Goal: Communication & Community: Answer question/provide support

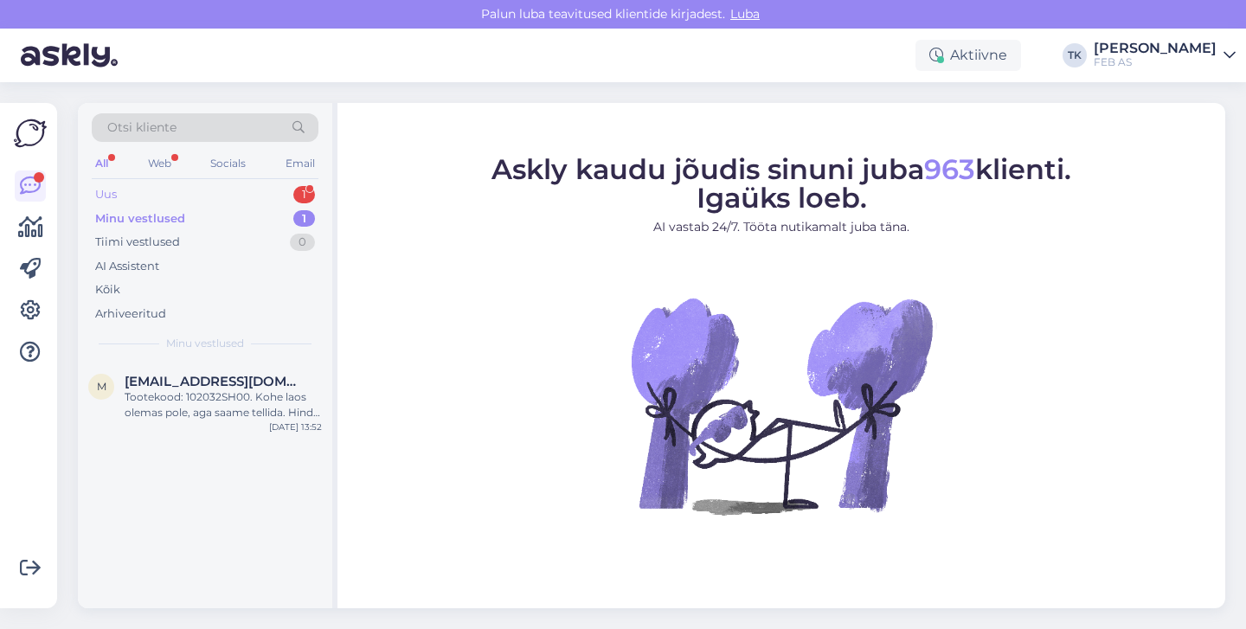
click at [207, 194] on div "Uus 1" at bounding box center [205, 195] width 227 height 24
click at [178, 401] on div "[URL][DOMAIN_NAME][PERSON_NAME]" at bounding box center [223, 404] width 197 height 31
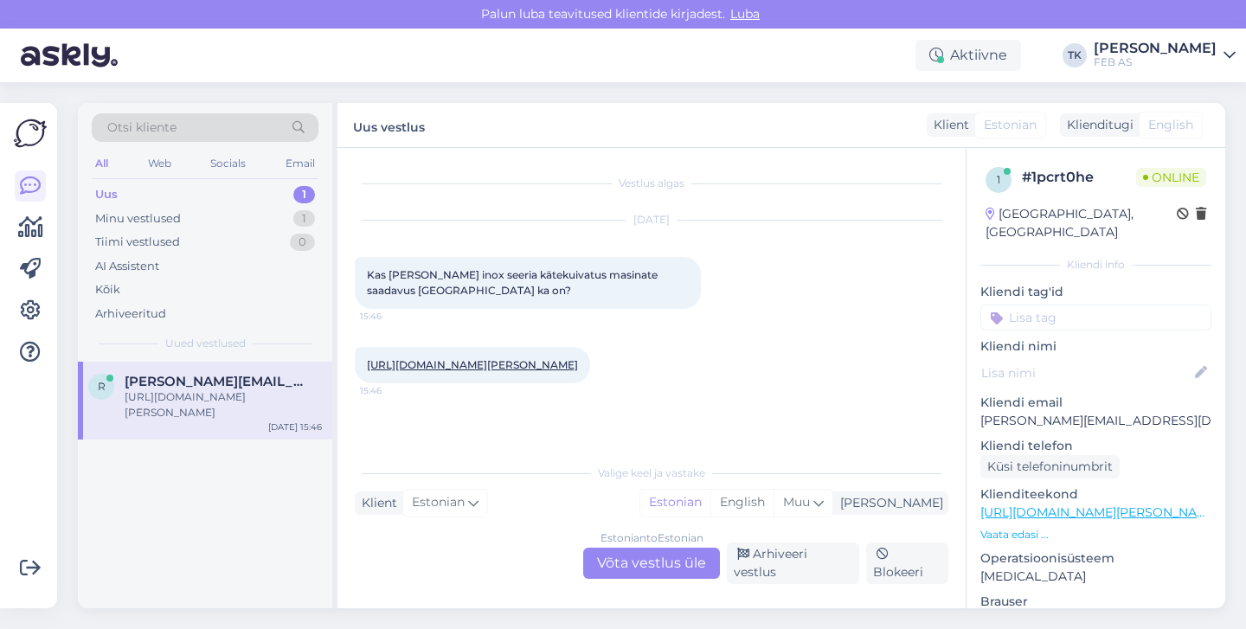
click at [656, 561] on div "Estonian to Estonian Võta vestlus üle" at bounding box center [651, 563] width 137 height 31
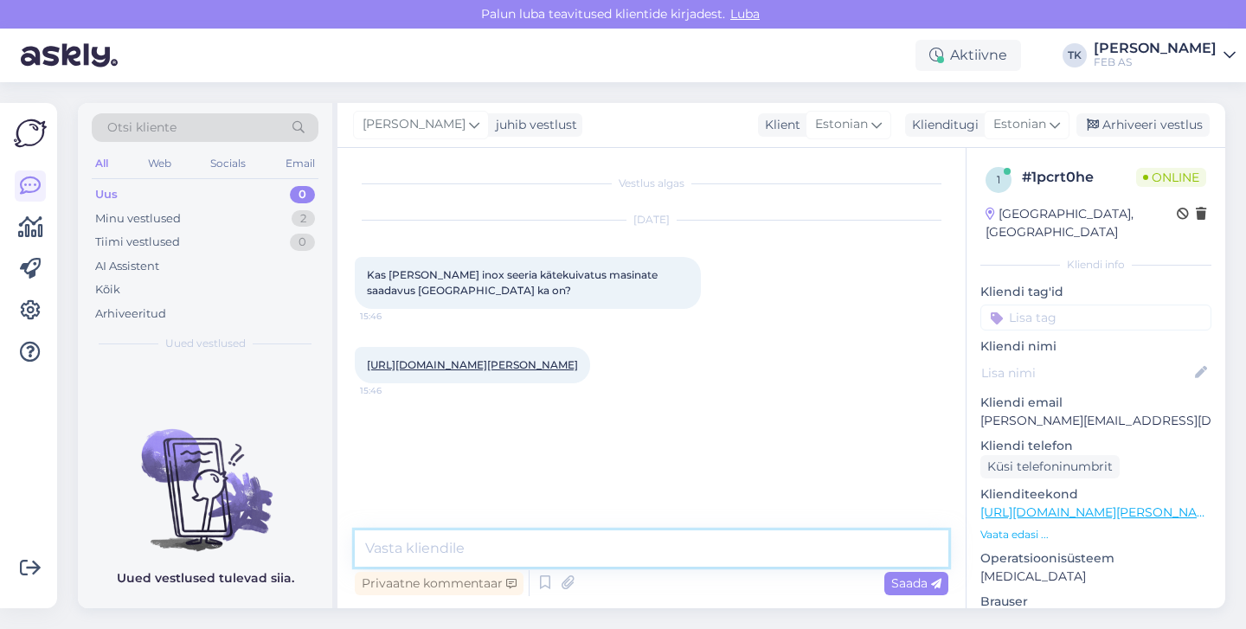
click at [612, 539] on textarea at bounding box center [651, 548] width 593 height 36
type textarea "Tere!"
type textarea "Kohe vaatan"
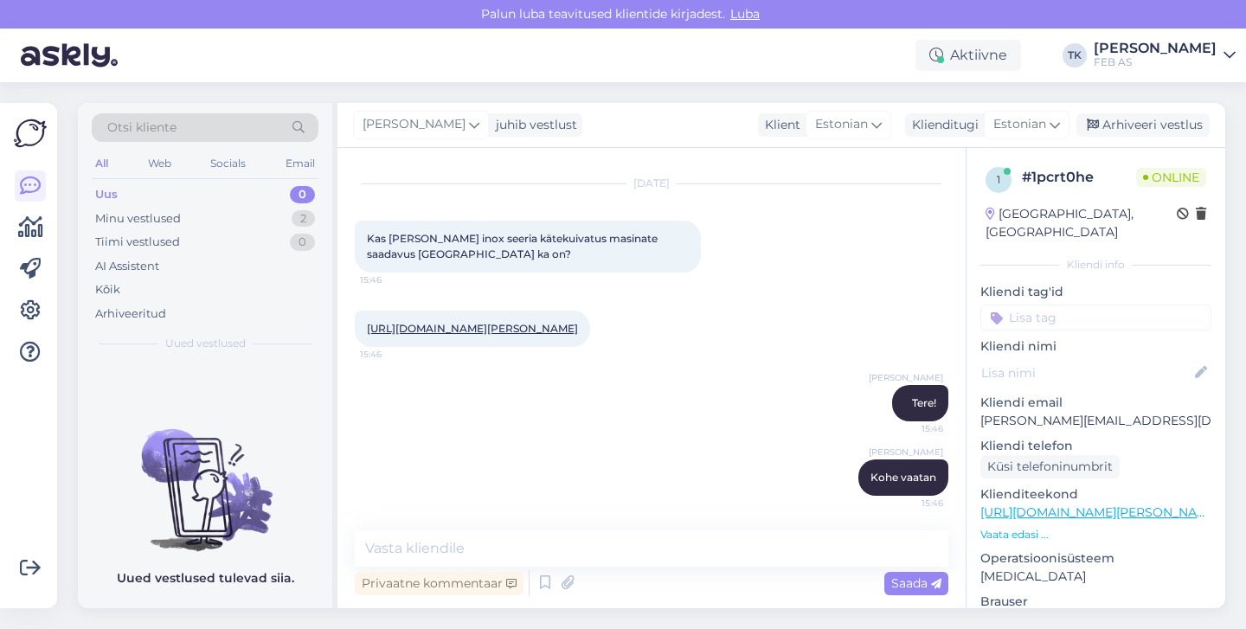
click at [578, 331] on link "[URL][DOMAIN_NAME][PERSON_NAME]" at bounding box center [472, 328] width 211 height 13
click at [574, 547] on textarea at bounding box center [651, 548] width 593 height 36
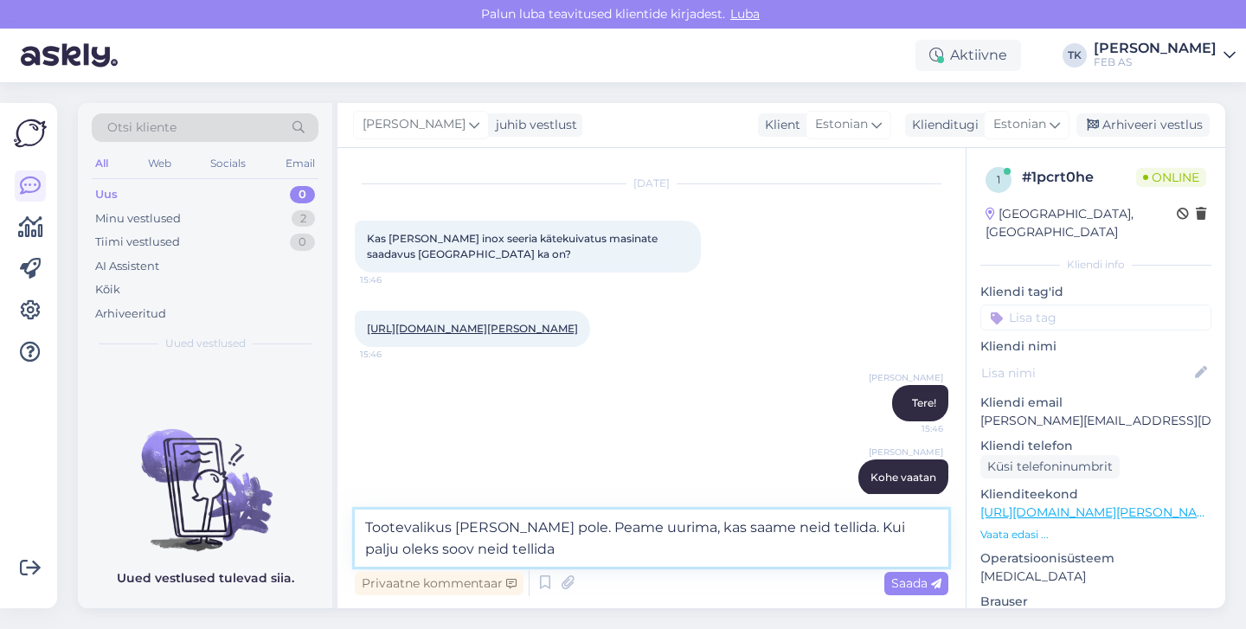
type textarea "Tootevalikus [PERSON_NAME] pole. Peame uurima, kas saame neid tellida. Kui palj…"
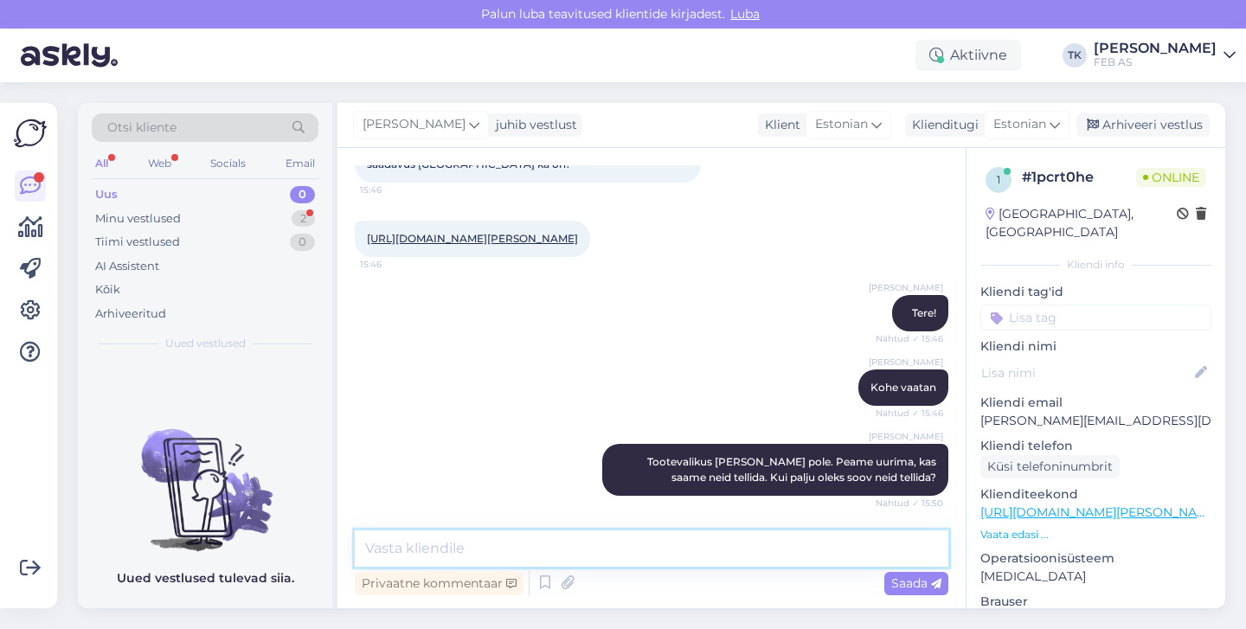
scroll to position [216, 0]
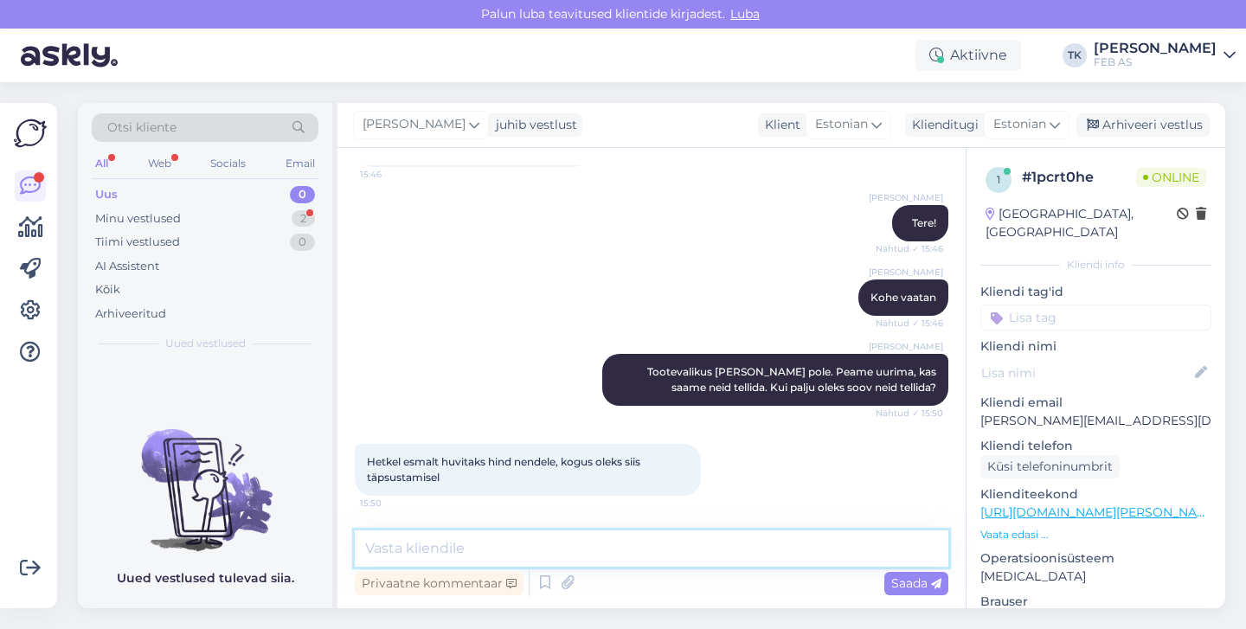
click at [467, 549] on textarea at bounding box center [651, 548] width 593 height 36
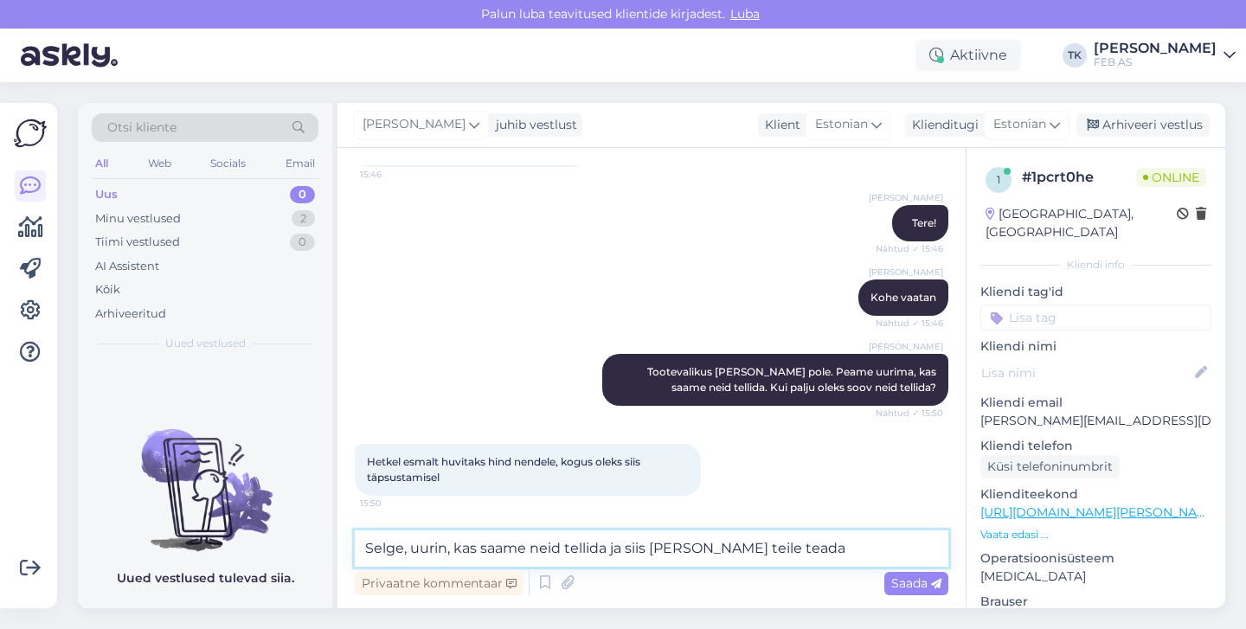
type textarea "Selge, uurin, kas saame neid tellida ja siis [PERSON_NAME] teile teada."
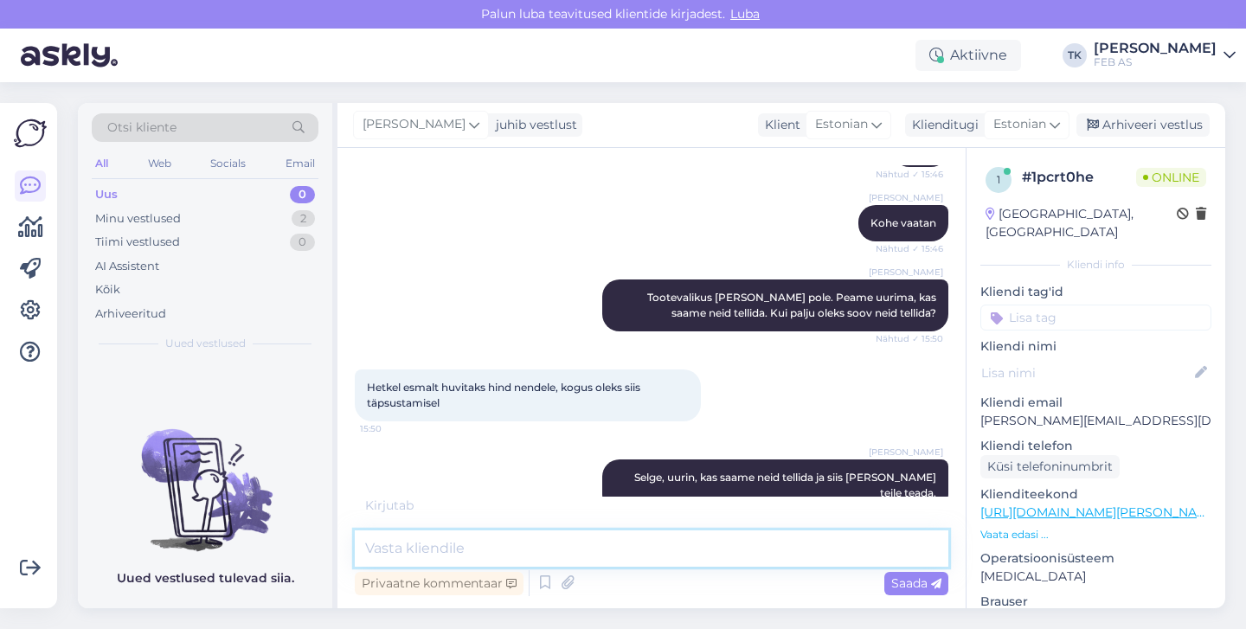
scroll to position [365, 0]
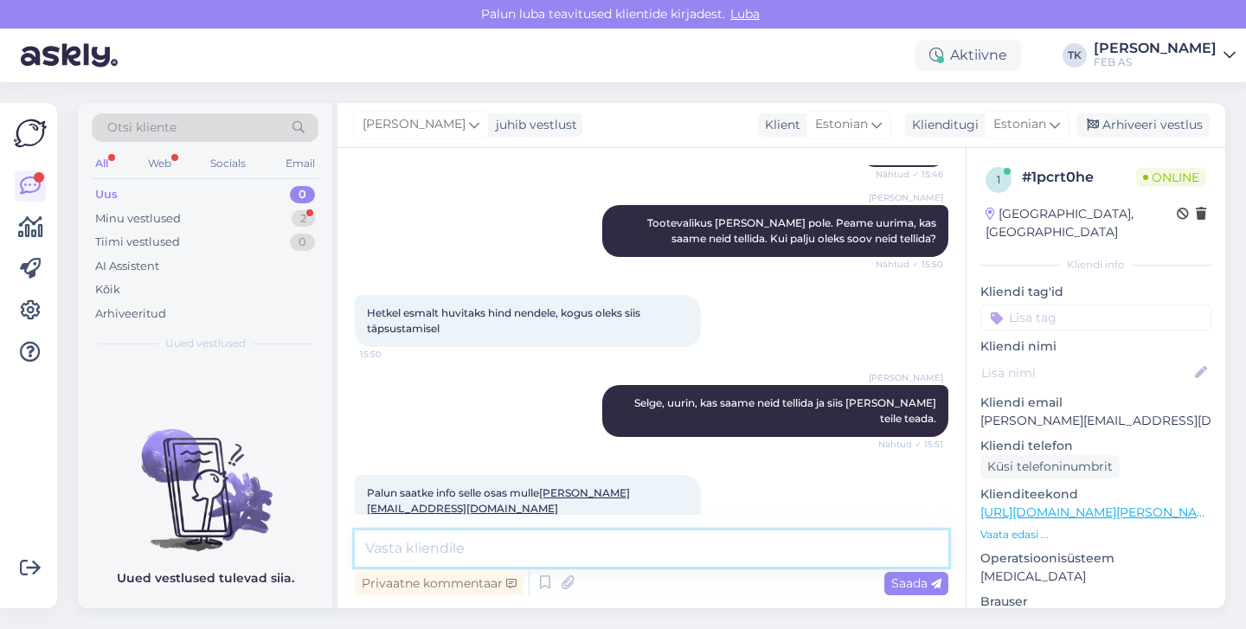
click at [554, 548] on textarea at bounding box center [651, 548] width 593 height 36
type textarea "Saadan info meilile :)"
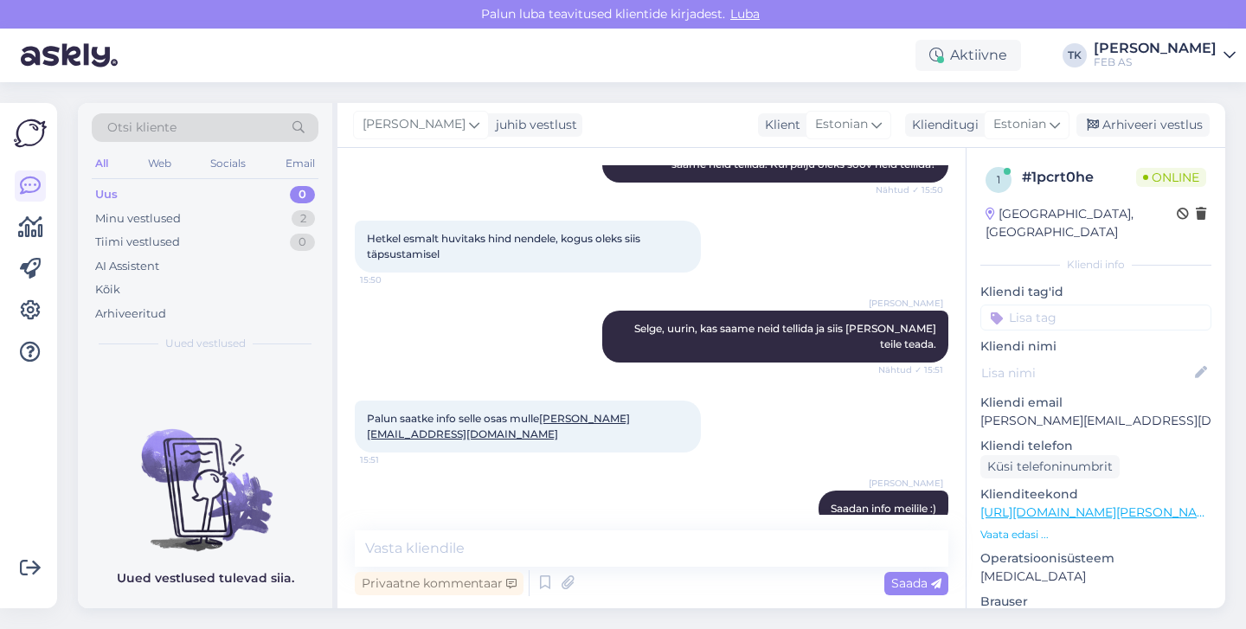
click at [694, 471] on div "Triinu [PERSON_NAME] info meilile :) 15:52" at bounding box center [651, 508] width 593 height 74
click at [510, 552] on textarea at bounding box center [651, 548] width 593 height 36
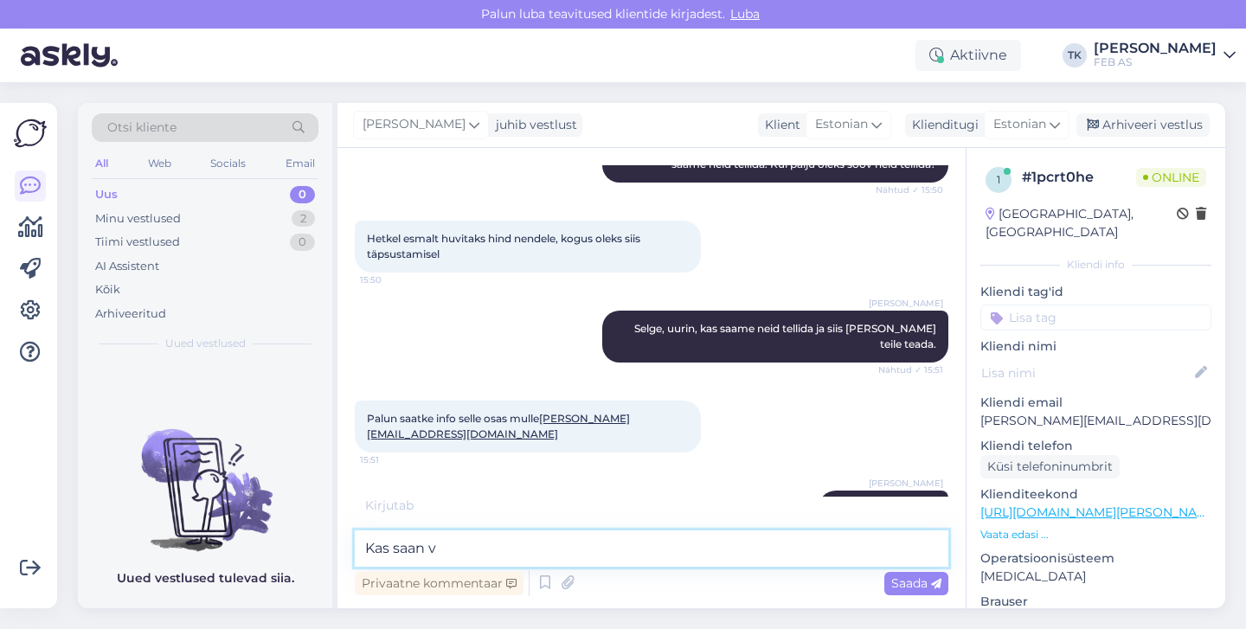
scroll to position [514, 0]
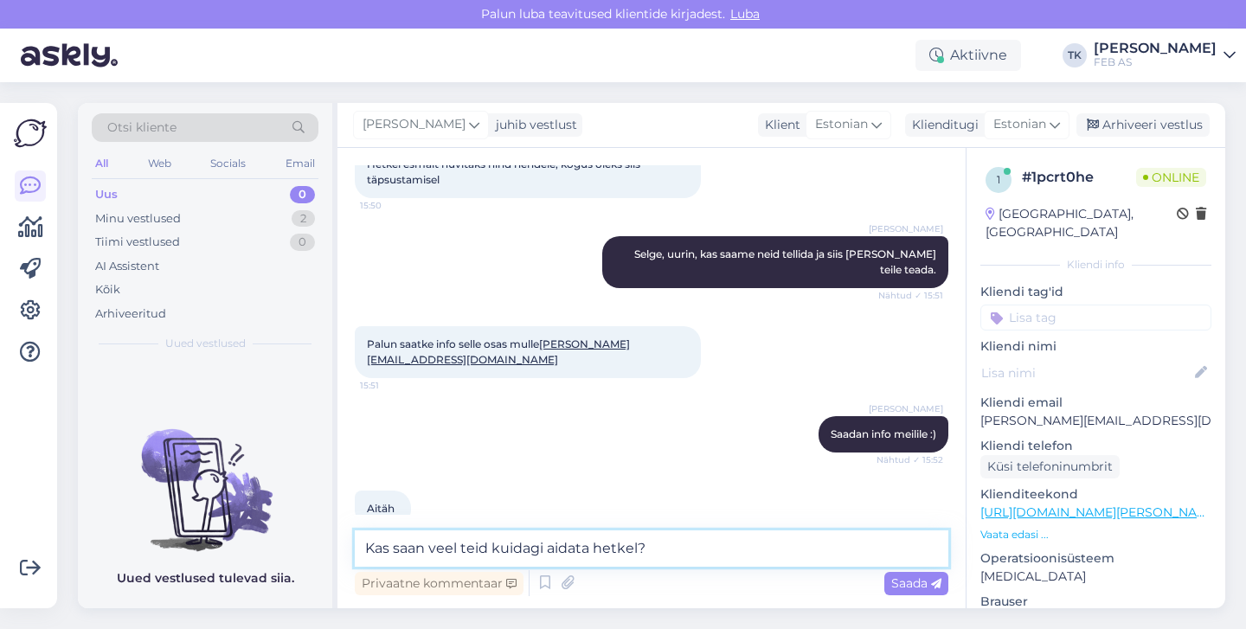
click at [431, 548] on textarea "Kas saan veel teid kuidagi aidata hetkel?" at bounding box center [651, 548] width 593 height 36
click at [511, 534] on textarea "Kas saan teid veel teid kuidagi aidata hetkel?" at bounding box center [651, 548] width 593 height 36
click at [509, 548] on textarea "Kas saan teid veel teid kuidagi aidata hetkel?" at bounding box center [651, 548] width 593 height 36
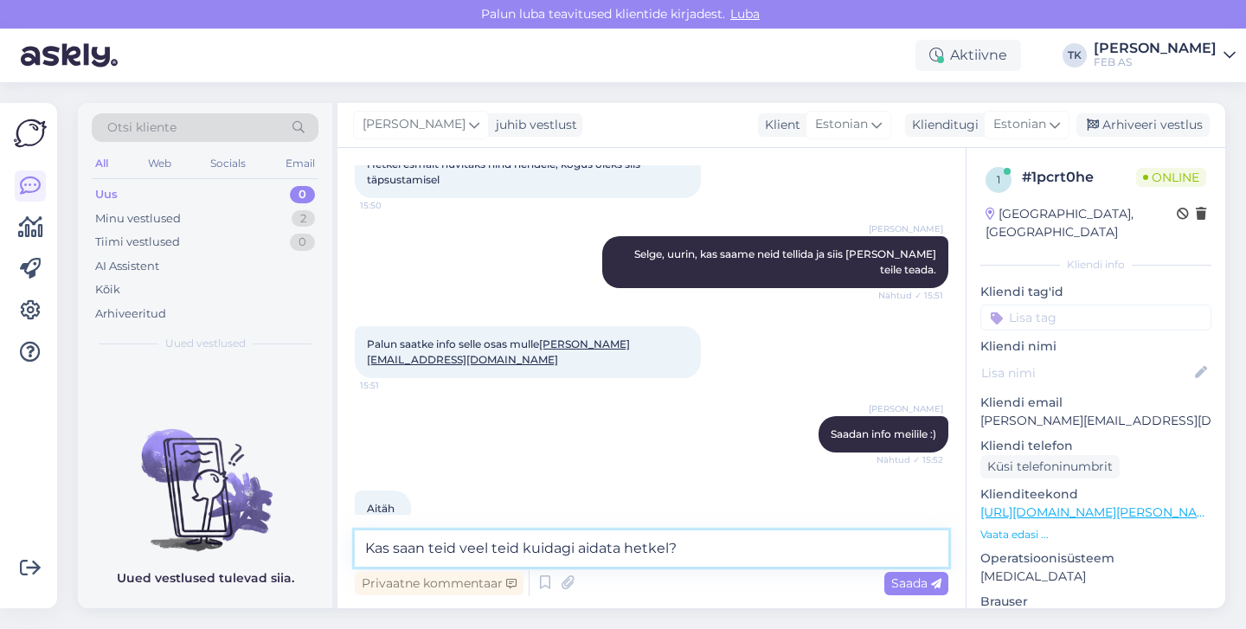
type textarea "Kas saan teid veel kuidagi aidata hetkel?"
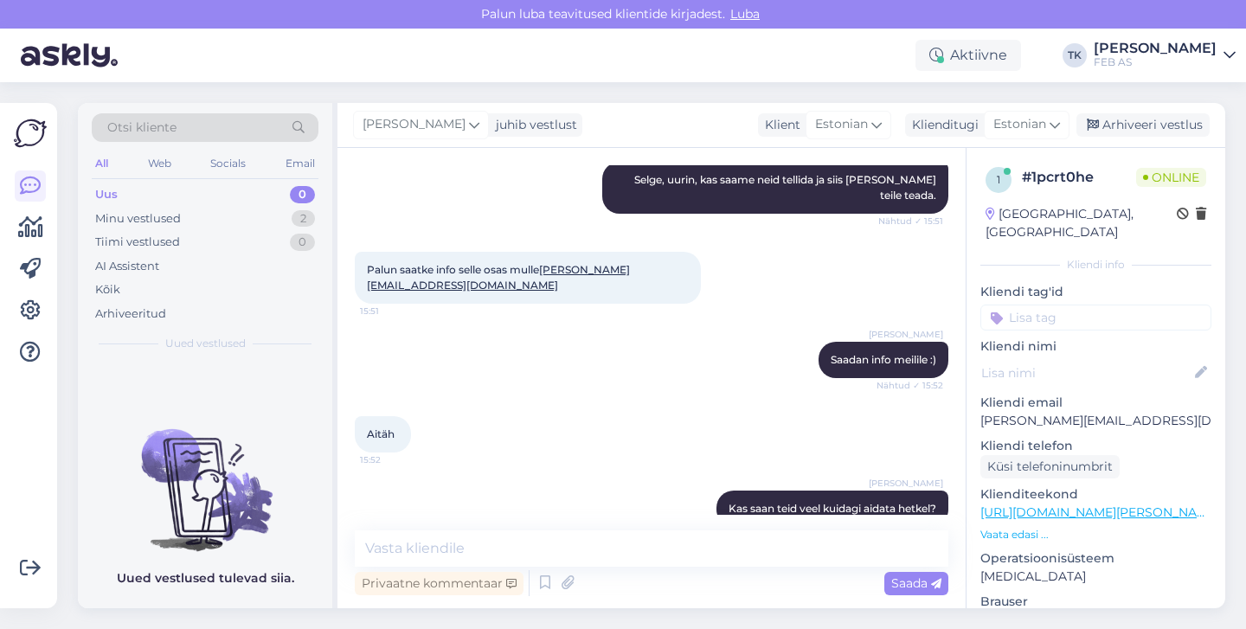
click at [601, 413] on div "Aitäh 15:52" at bounding box center [651, 434] width 593 height 74
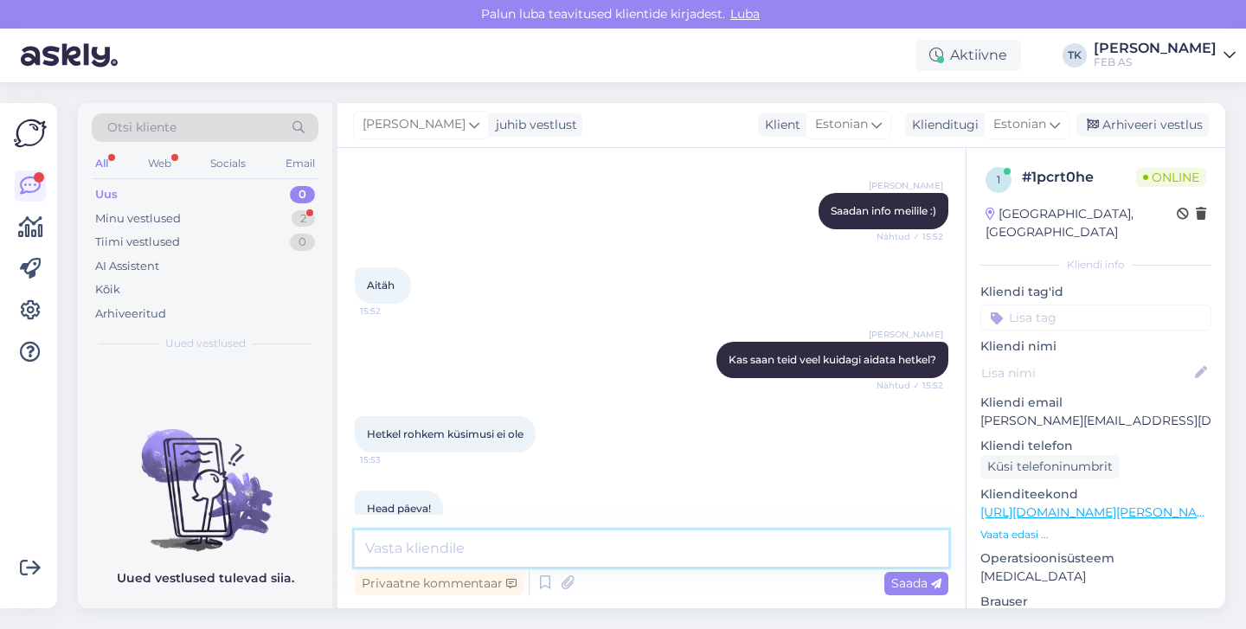
click at [607, 535] on textarea at bounding box center [651, 548] width 593 height 36
type textarea "Teile ka head päeva!"
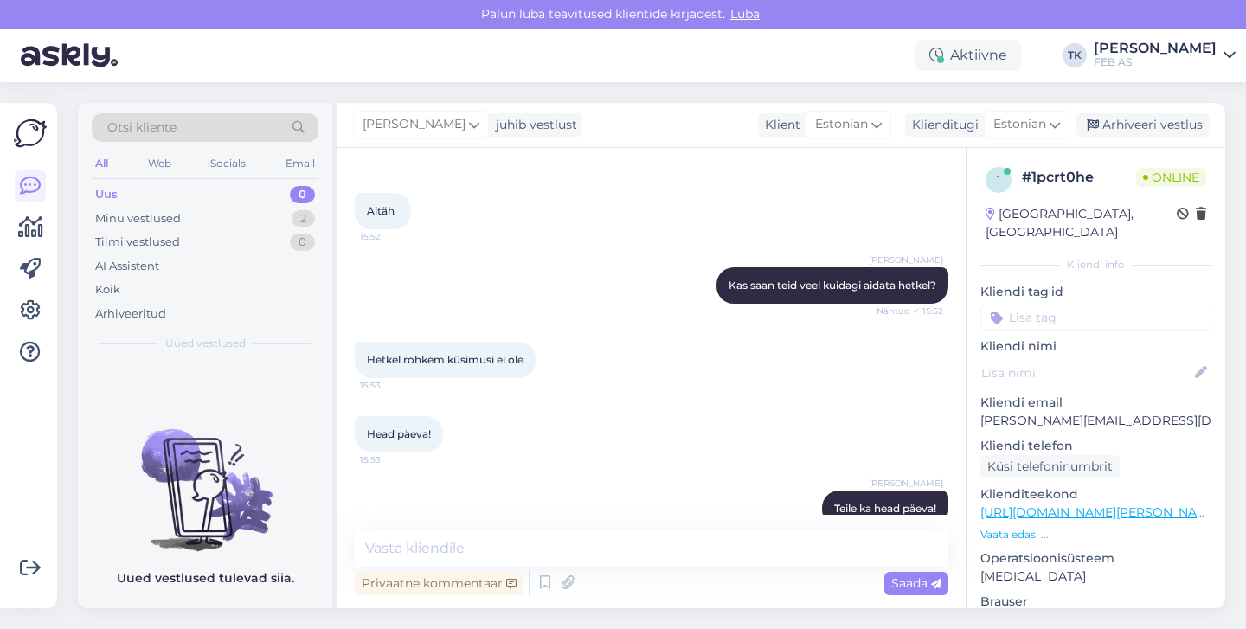
click at [741, 364] on div "Hetkel rohkem küsimusi ei ole 15:53" at bounding box center [651, 360] width 593 height 74
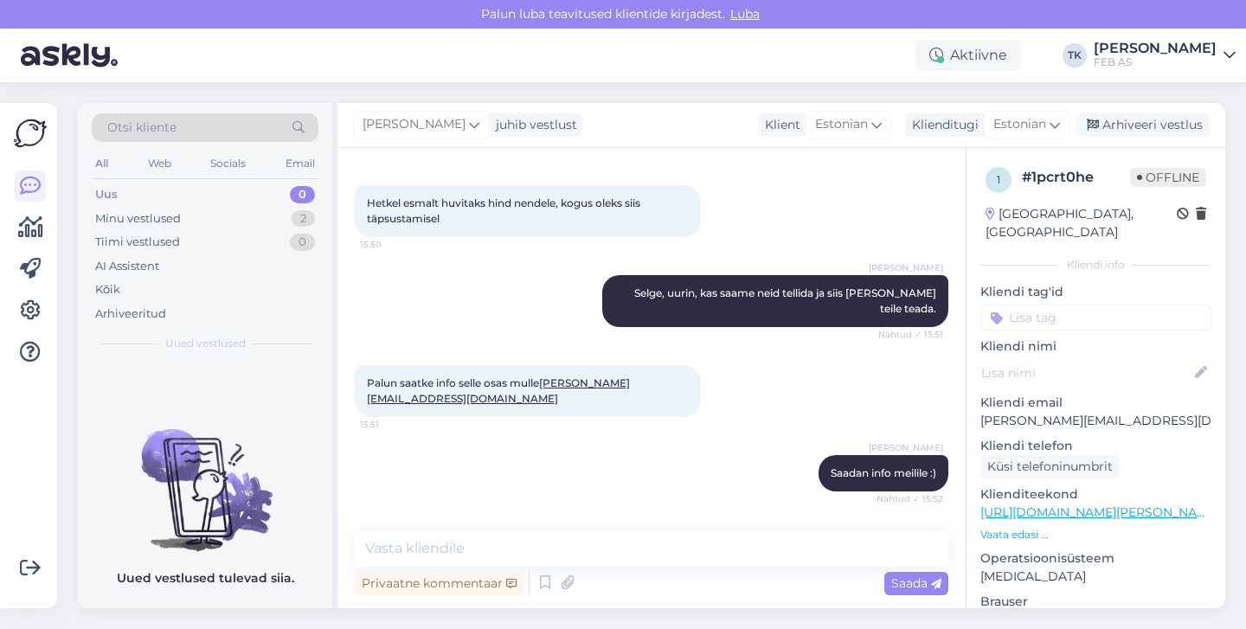
scroll to position [494, 0]
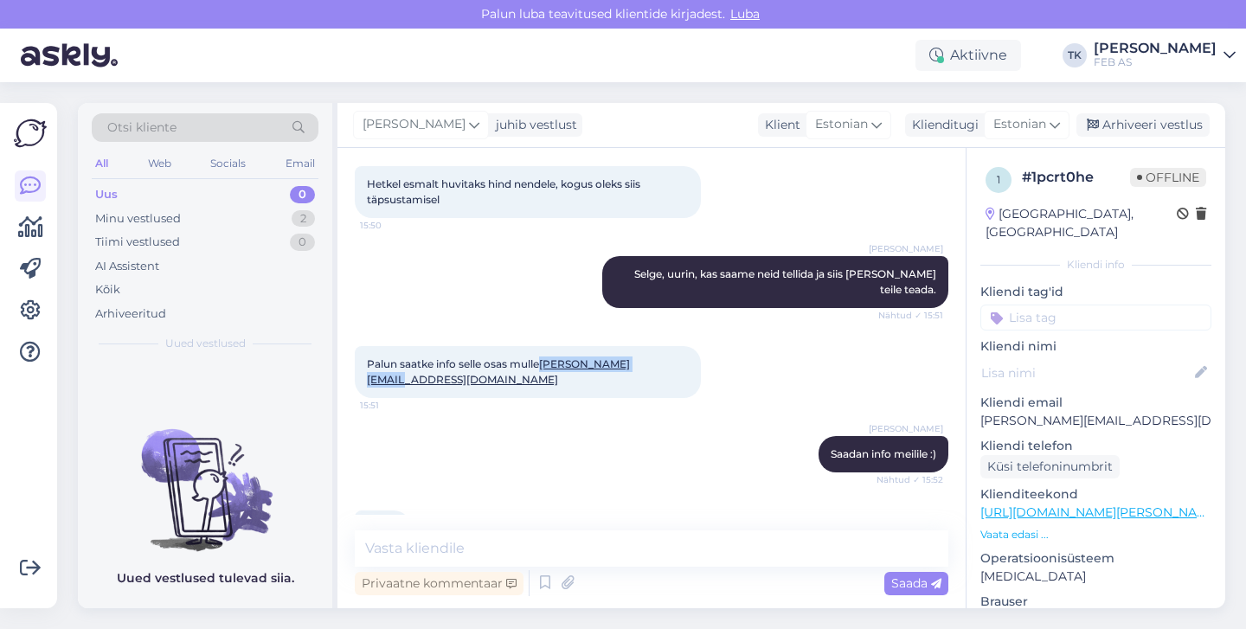
copy link "[PERSON_NAME][EMAIL_ADDRESS][DOMAIN_NAME]"
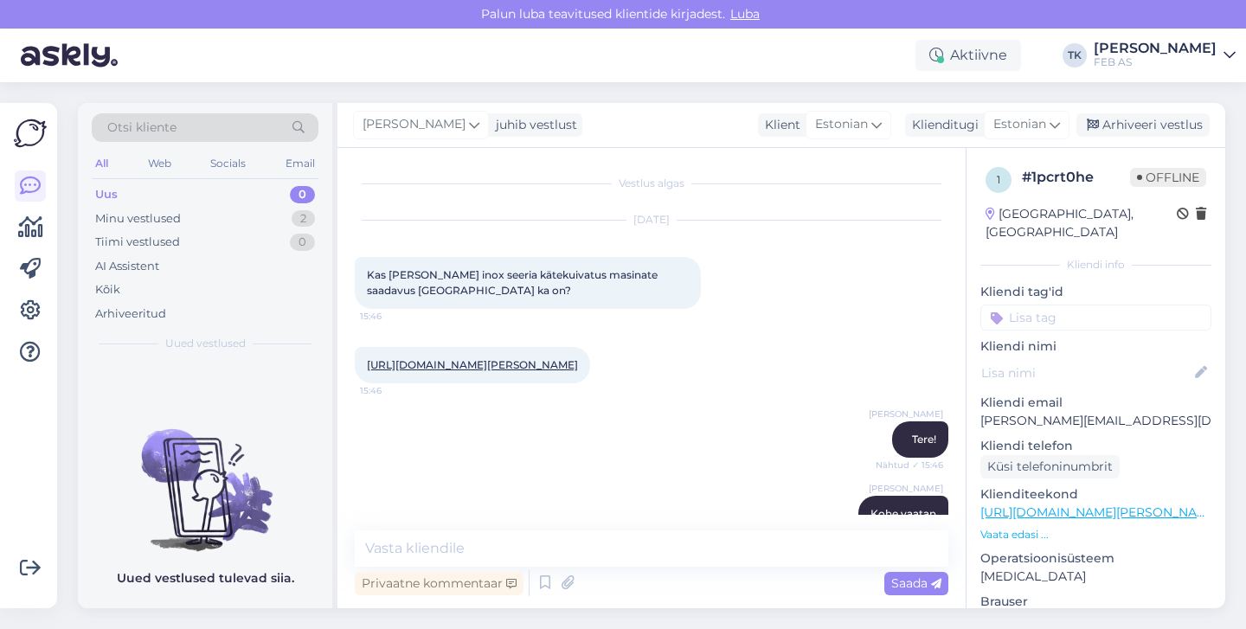
scroll to position [3, 0]
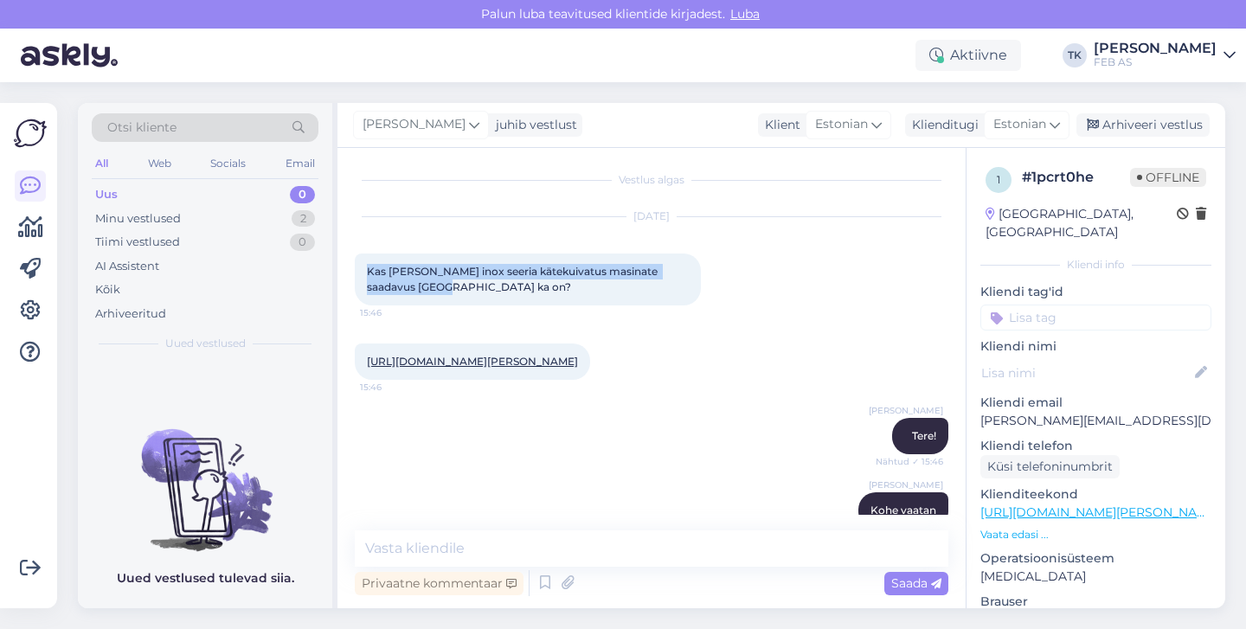
drag, startPoint x: 364, startPoint y: 268, endPoint x: 413, endPoint y: 287, distance: 52.9
click at [413, 287] on div "Kas [PERSON_NAME] inox seeria kätekuivatus masinate saadavus [GEOGRAPHIC_DATA] …" at bounding box center [528, 279] width 346 height 52
copy span "Kas [PERSON_NAME] inox seeria kätekuivatus masinate saadavus [GEOGRAPHIC_DATA] …"
click at [1046, 412] on p "[PERSON_NAME][EMAIL_ADDRESS][DOMAIN_NAME]" at bounding box center [1095, 421] width 231 height 18
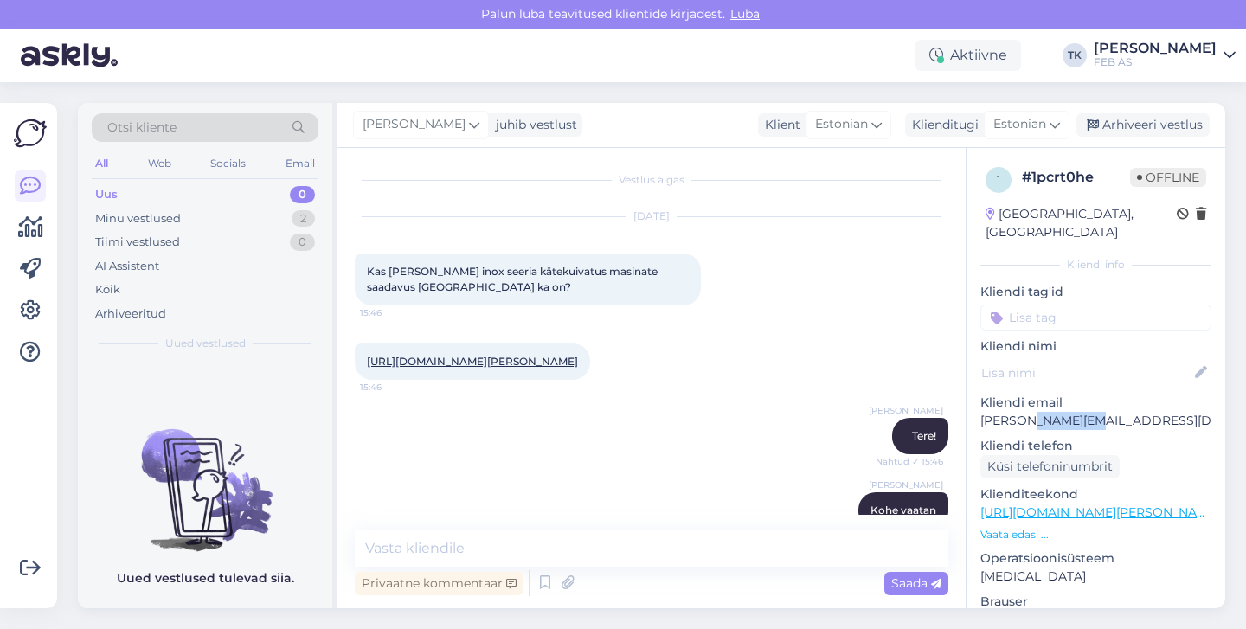
click at [1046, 412] on p "[PERSON_NAME][EMAIL_ADDRESS][DOMAIN_NAME]" at bounding box center [1095, 421] width 231 height 18
click at [1014, 412] on p "[PERSON_NAME][EMAIL_ADDRESS][DOMAIN_NAME]" at bounding box center [1095, 421] width 231 height 18
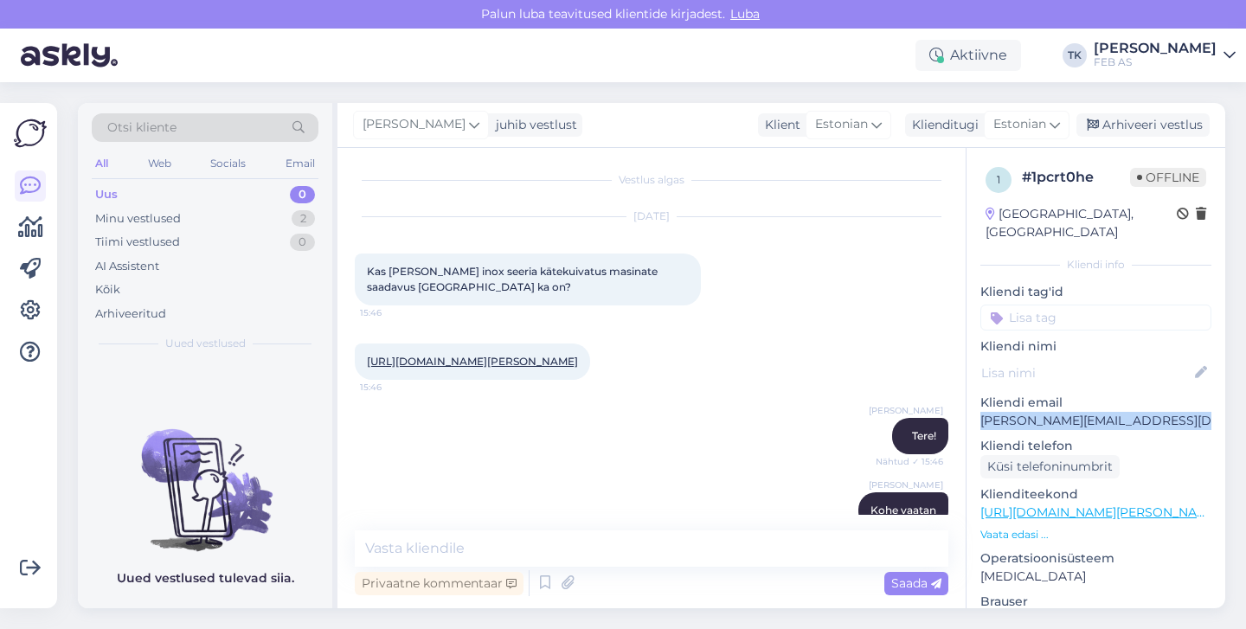
copy p "[PERSON_NAME][EMAIL_ADDRESS][DOMAIN_NAME]"
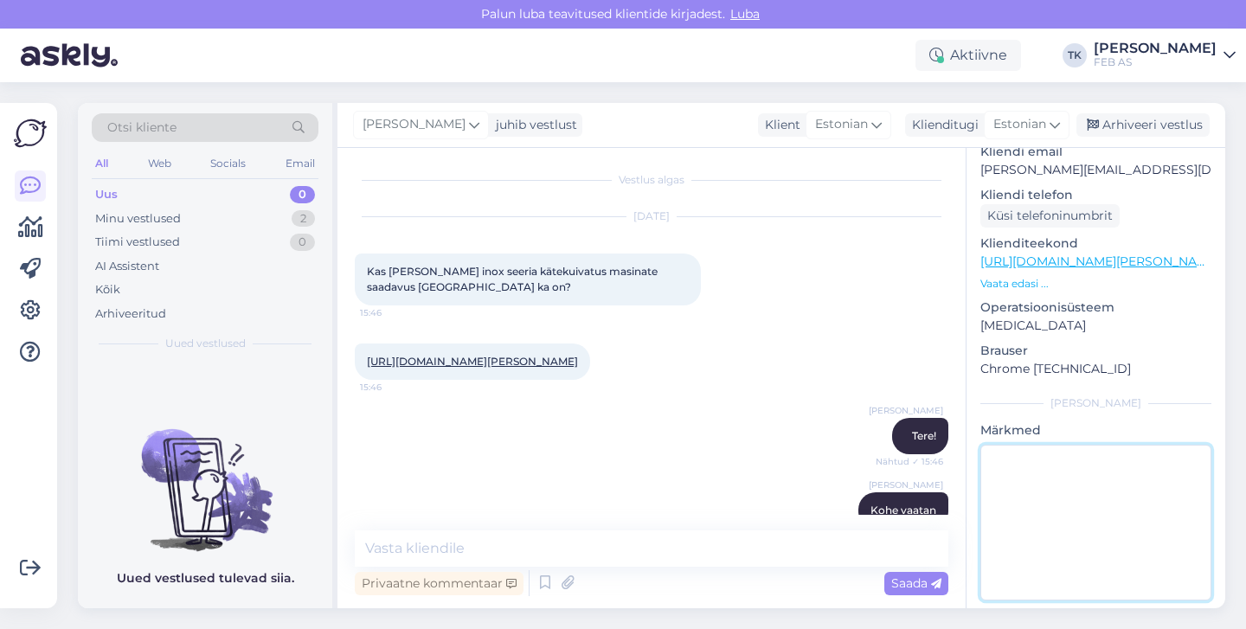
click at [1080, 483] on textarea at bounding box center [1095, 523] width 231 height 156
type textarea "Suunatud Ain Sarnetile"
click at [1152, 360] on p "Chrome [TECHNICAL_ID]" at bounding box center [1095, 369] width 231 height 18
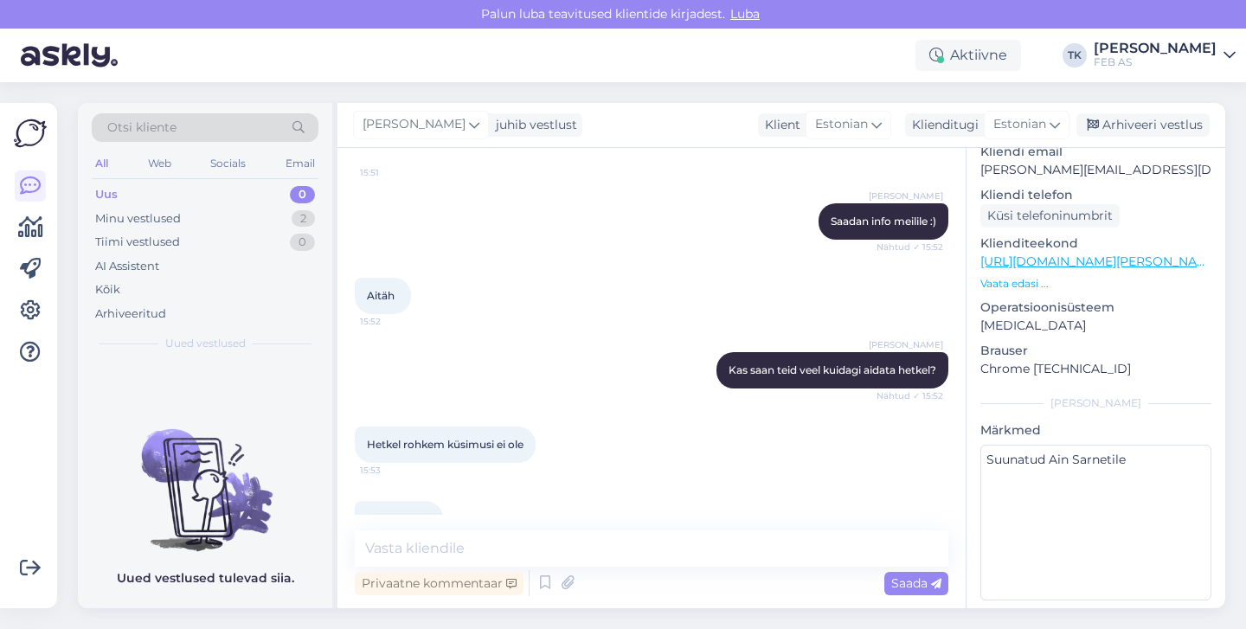
scroll to position [811, 0]
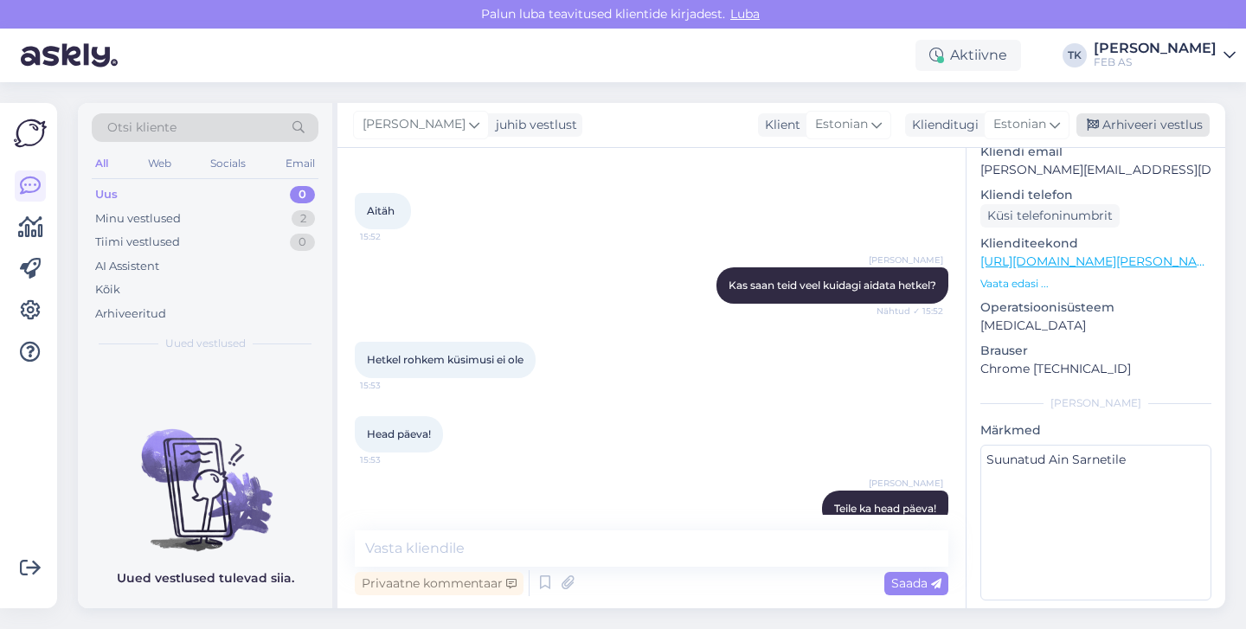
click at [1130, 126] on div "Arhiveeri vestlus" at bounding box center [1142, 124] width 133 height 23
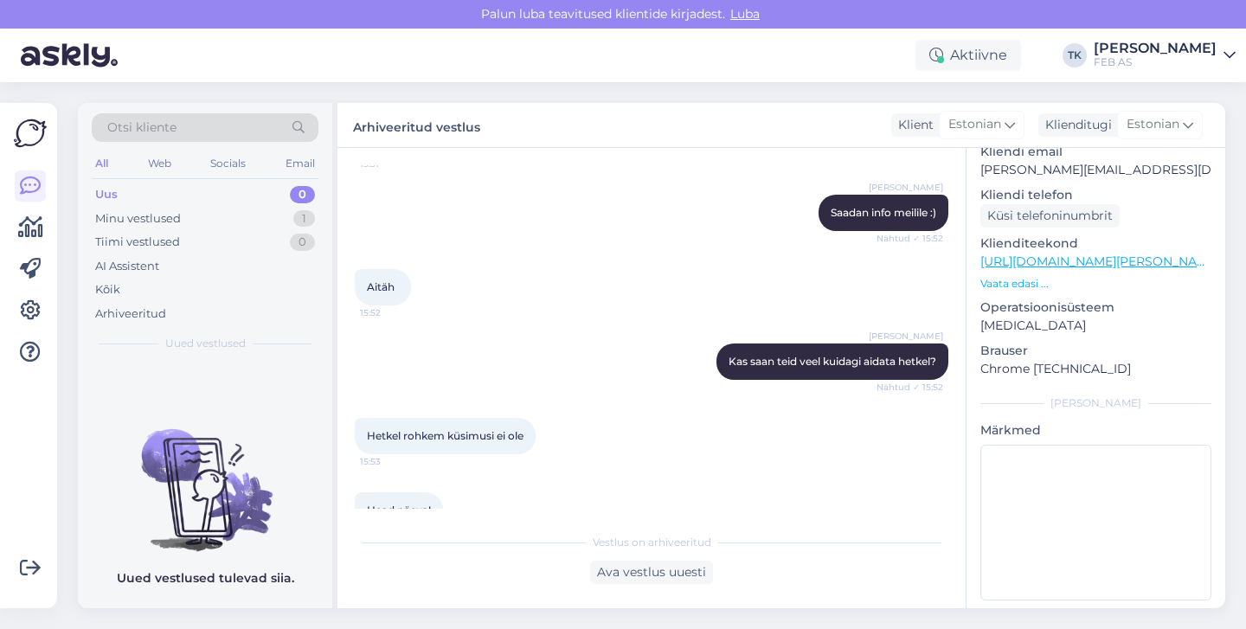
scroll to position [817, 0]
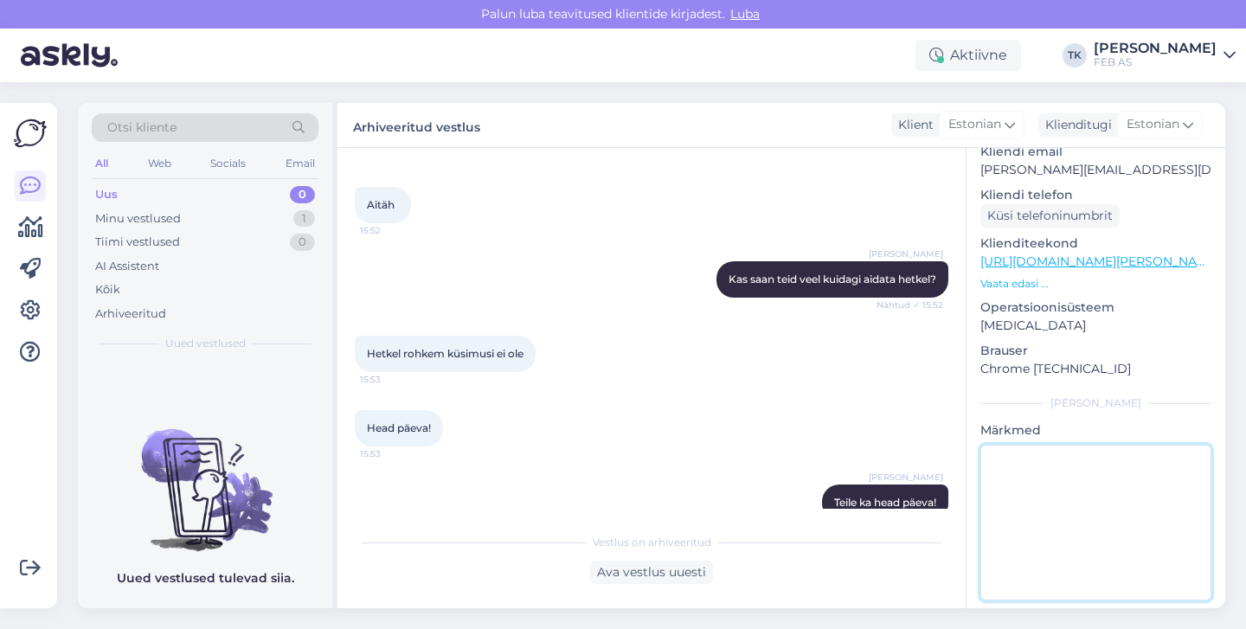
click at [1096, 463] on textarea at bounding box center [1095, 523] width 231 height 156
type textarea "Suunatud AIn Sarnetile"
click at [1154, 360] on p "Chrome [TECHNICAL_ID]" at bounding box center [1095, 369] width 231 height 18
click at [156, 312] on div "Arhiveeritud" at bounding box center [130, 313] width 71 height 17
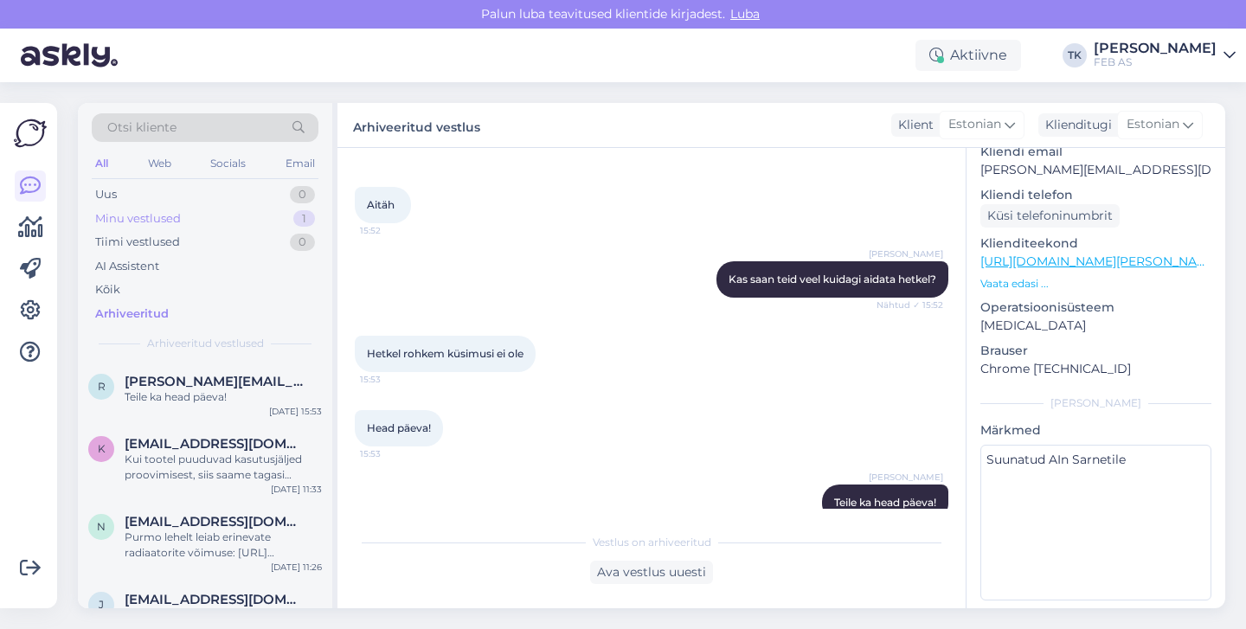
click at [176, 227] on div "Minu vestlused 1" at bounding box center [205, 219] width 227 height 24
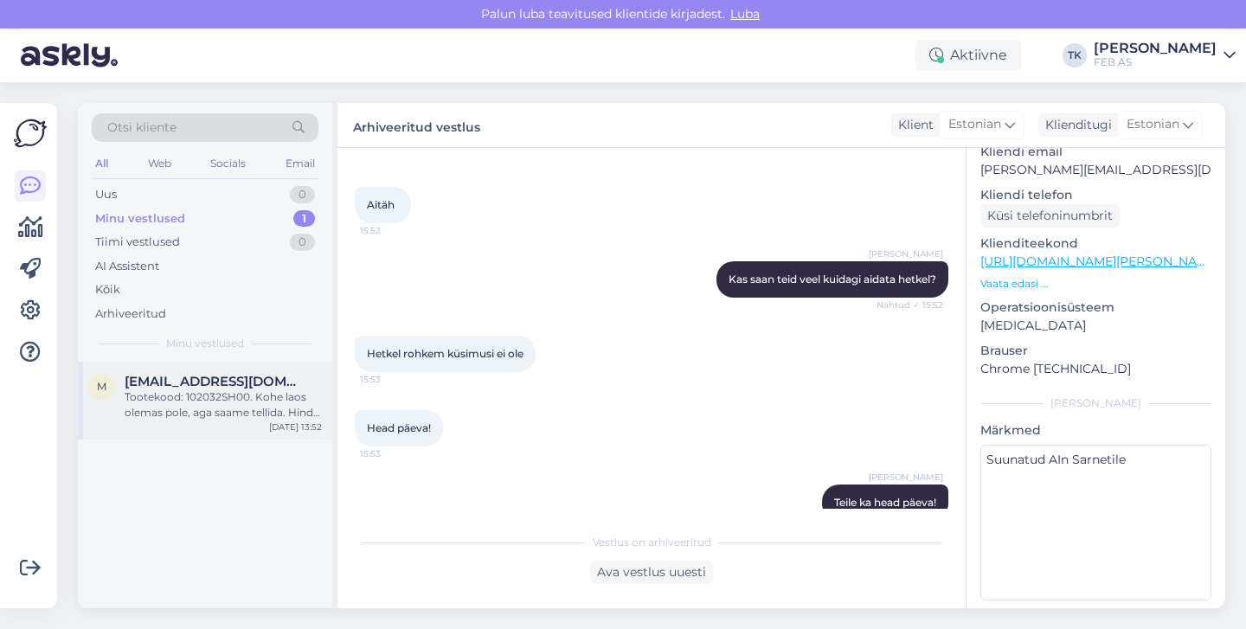
click at [202, 375] on span "[EMAIL_ADDRESS][DOMAIN_NAME]" at bounding box center [215, 382] width 180 height 16
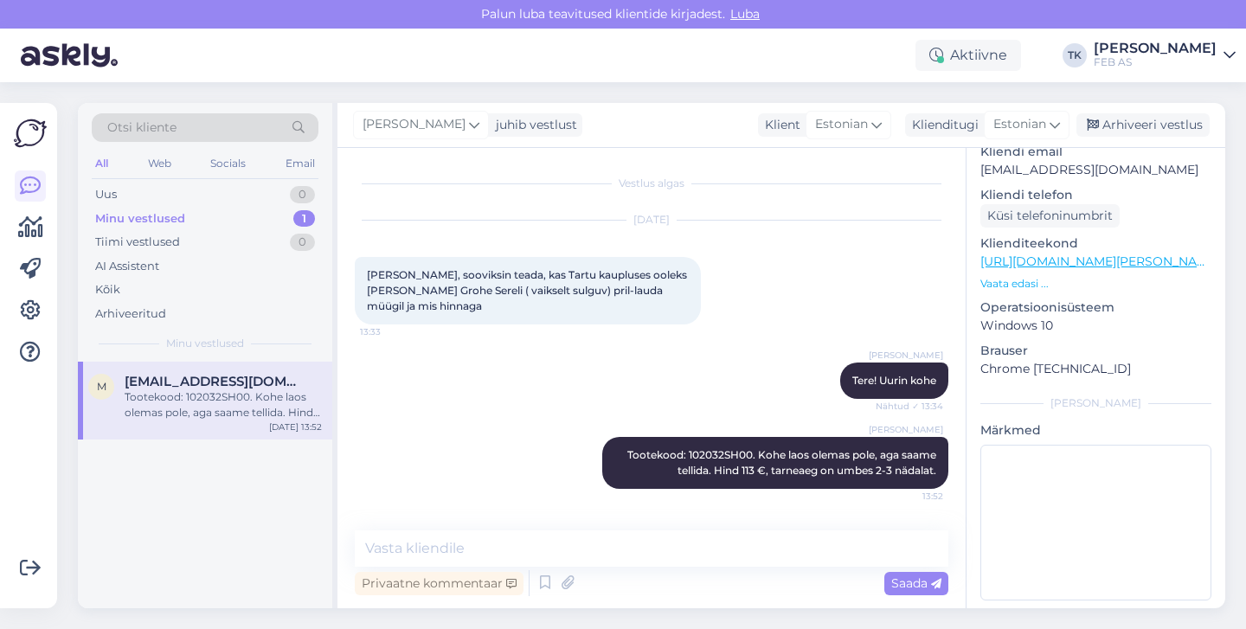
scroll to position [0, 0]
click at [1181, 126] on div "Arhiveeri vestlus" at bounding box center [1142, 124] width 133 height 23
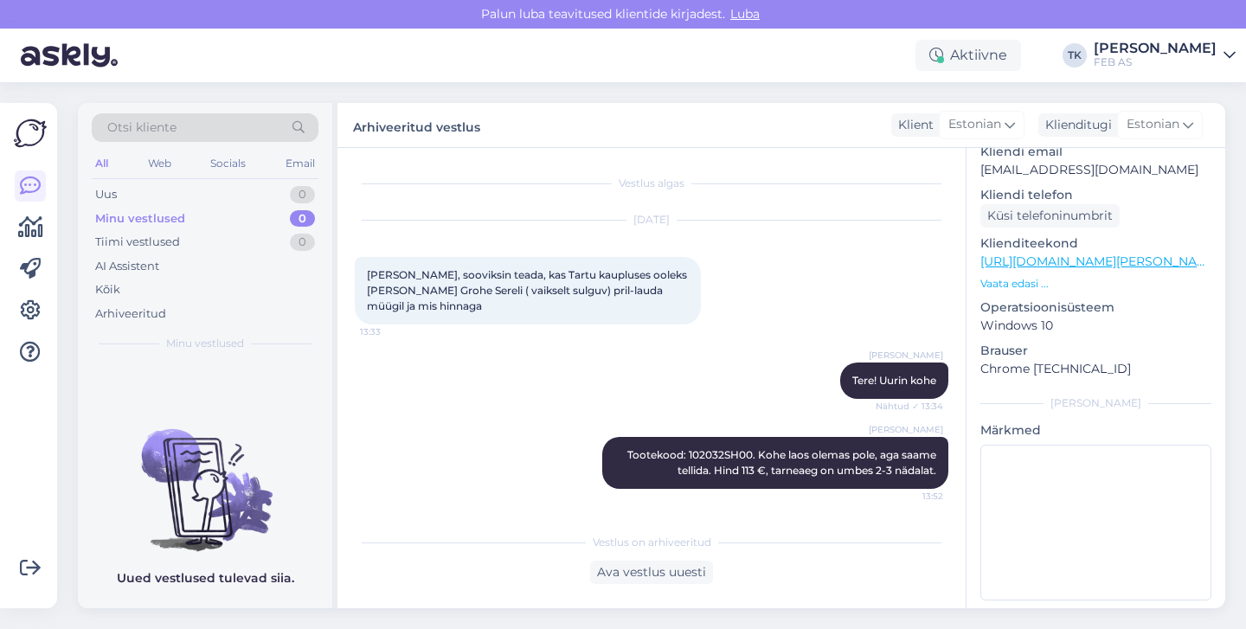
click at [132, 207] on div "Minu vestlused 0" at bounding box center [205, 219] width 227 height 24
click at [127, 198] on div "Uus 0" at bounding box center [205, 195] width 227 height 24
click at [38, 229] on icon at bounding box center [30, 227] width 25 height 21
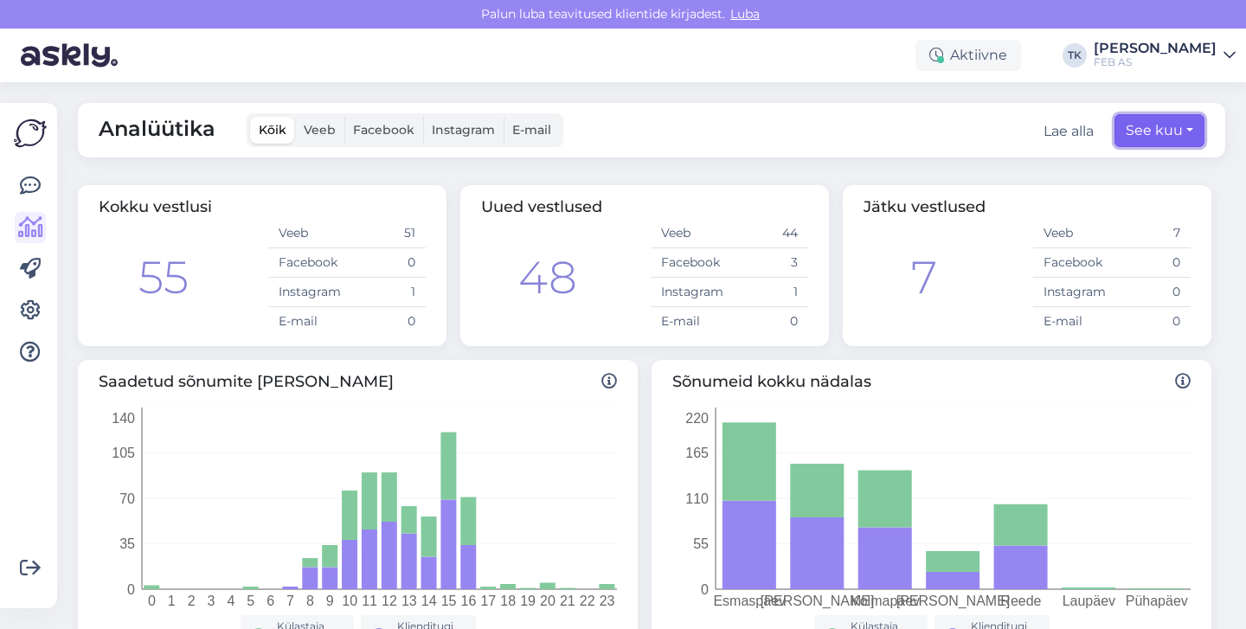
click at [1170, 137] on button "See kuu" at bounding box center [1159, 130] width 90 height 33
select select "8"
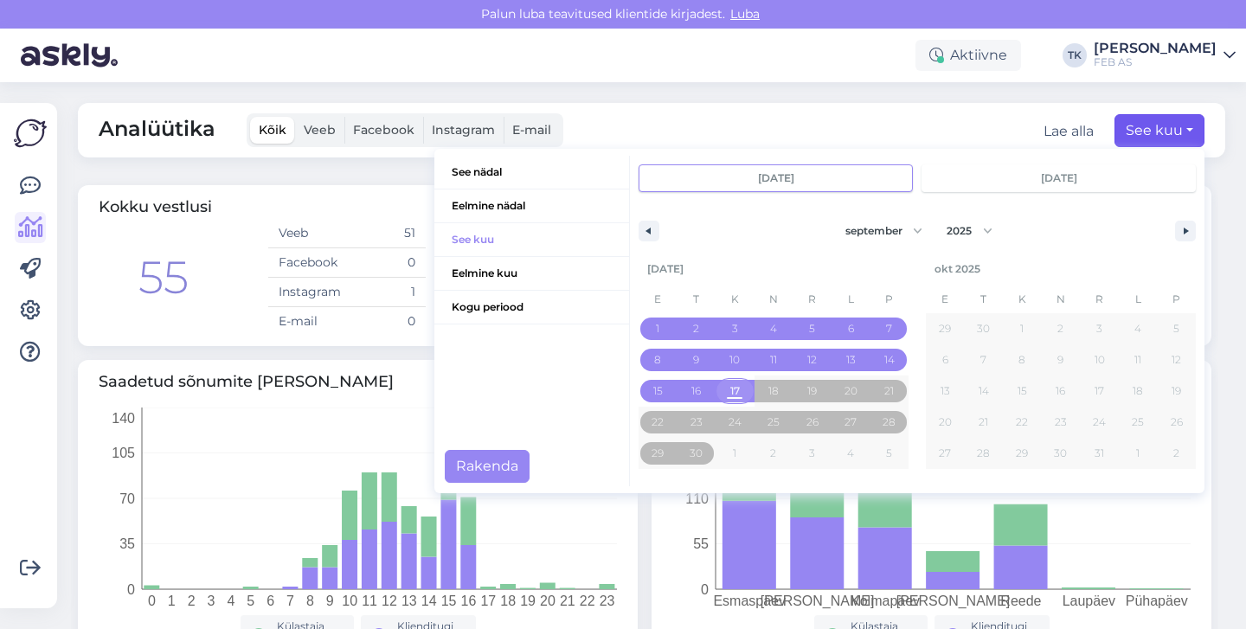
click at [731, 388] on span "17" at bounding box center [735, 390] width 10 height 31
type input "[DATE]"
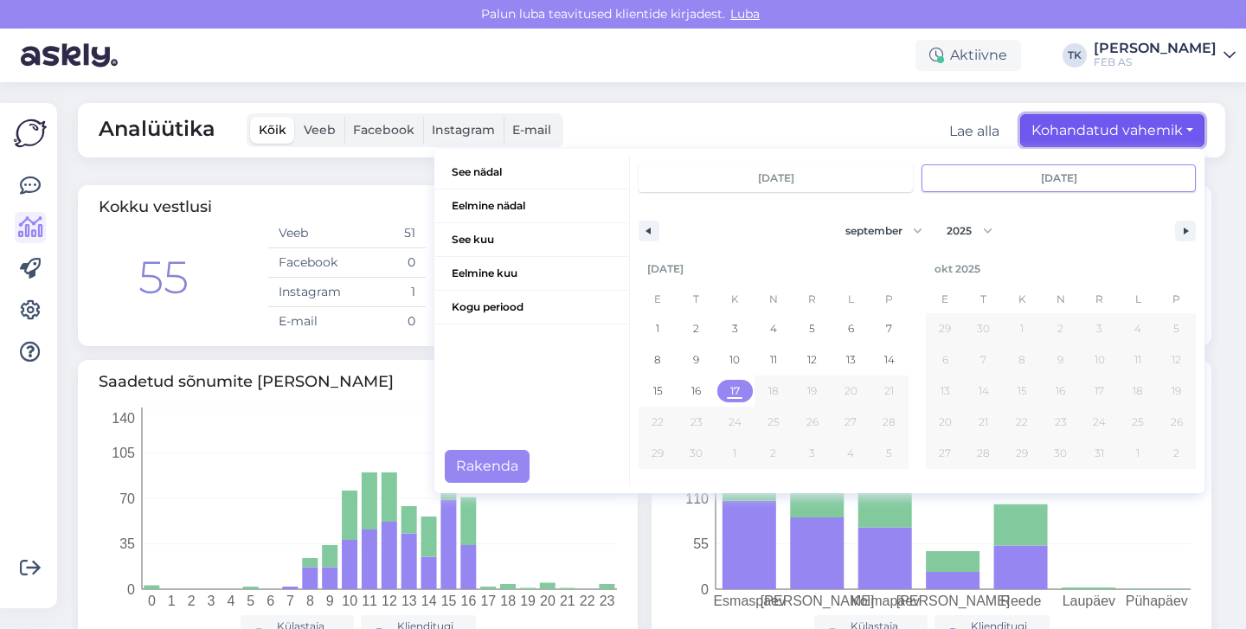
click at [1075, 127] on button "Kohandatud vahemik" at bounding box center [1112, 130] width 184 height 33
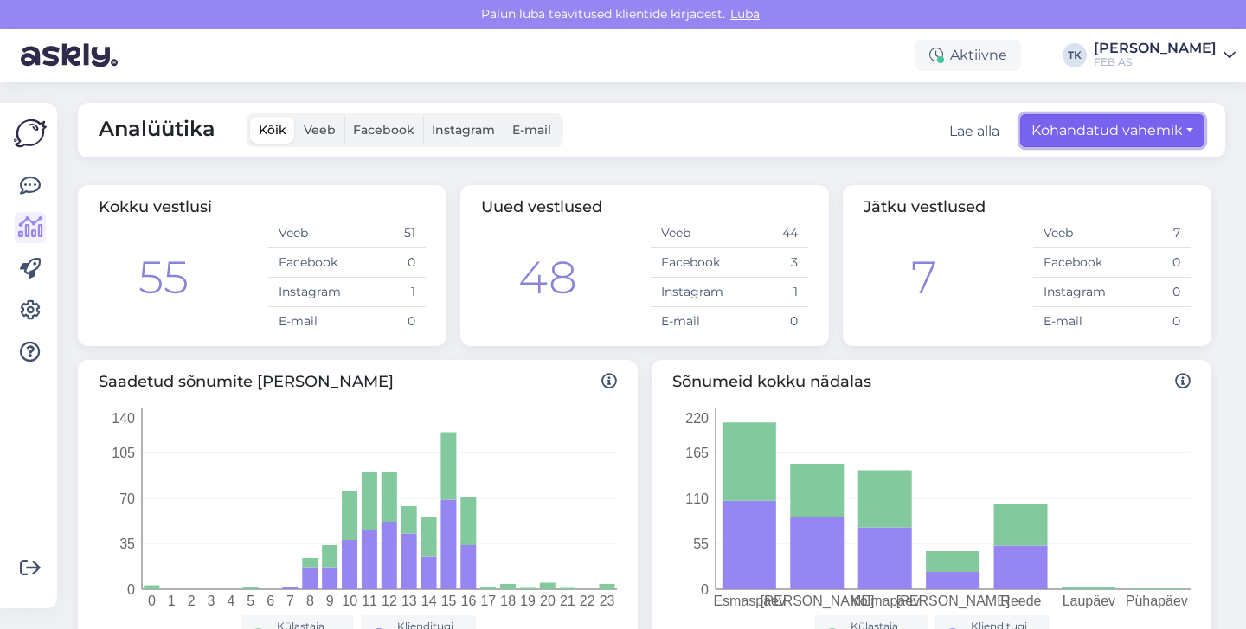
click at [1115, 128] on button "Kohandatud vahemik" at bounding box center [1112, 130] width 184 height 33
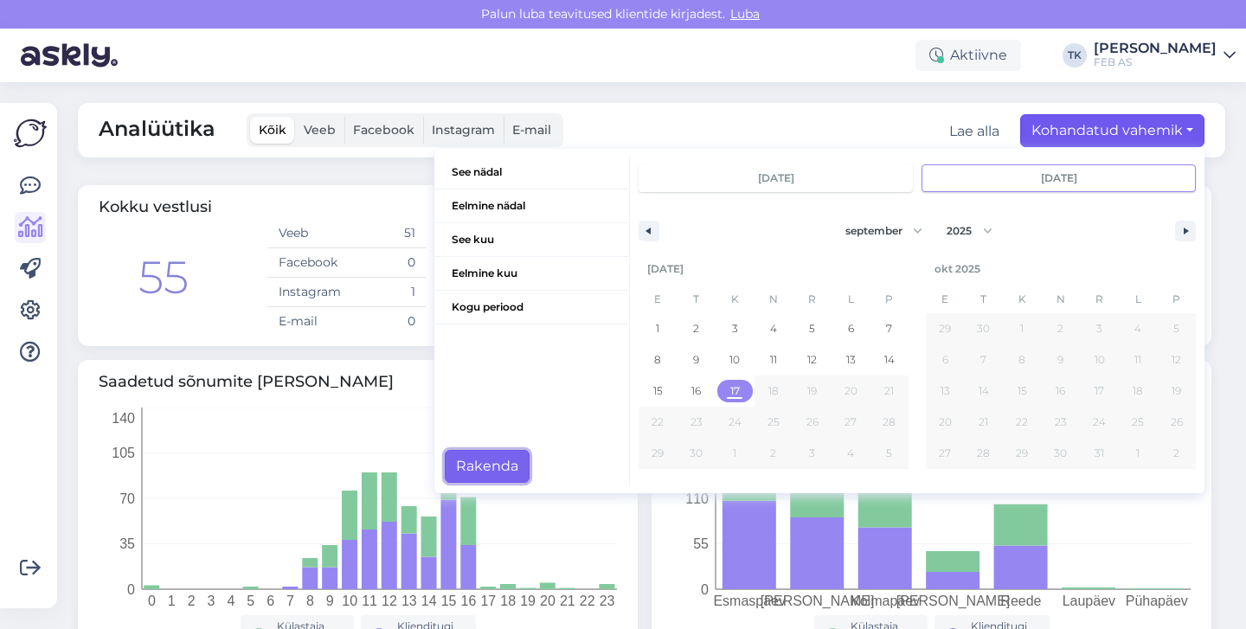
click at [528, 467] on button "Rakenda" at bounding box center [487, 466] width 85 height 33
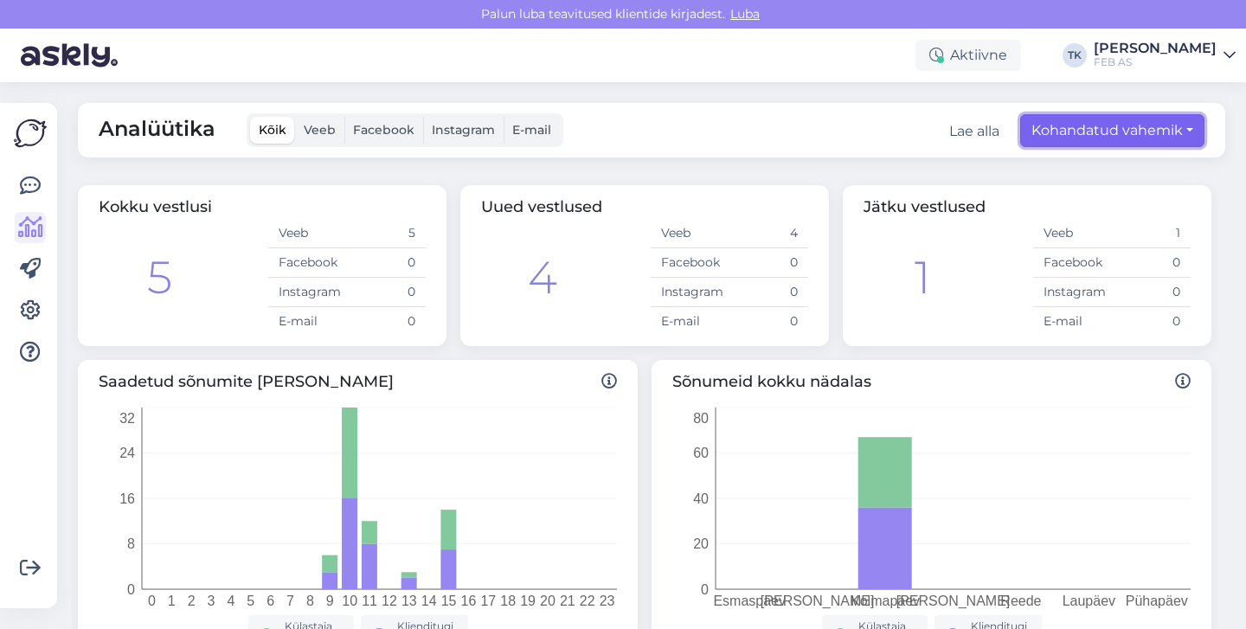
click at [1092, 131] on button "Kohandatud vahemik" at bounding box center [1112, 130] width 184 height 33
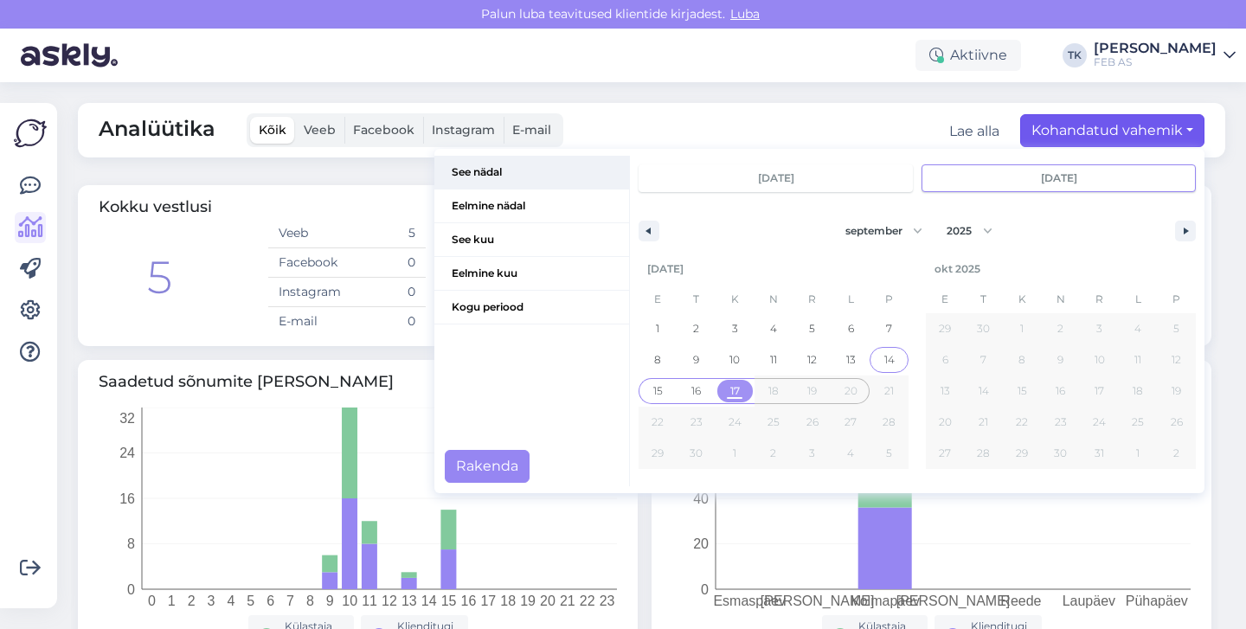
click at [518, 176] on span "See nädal" at bounding box center [531, 172] width 195 height 33
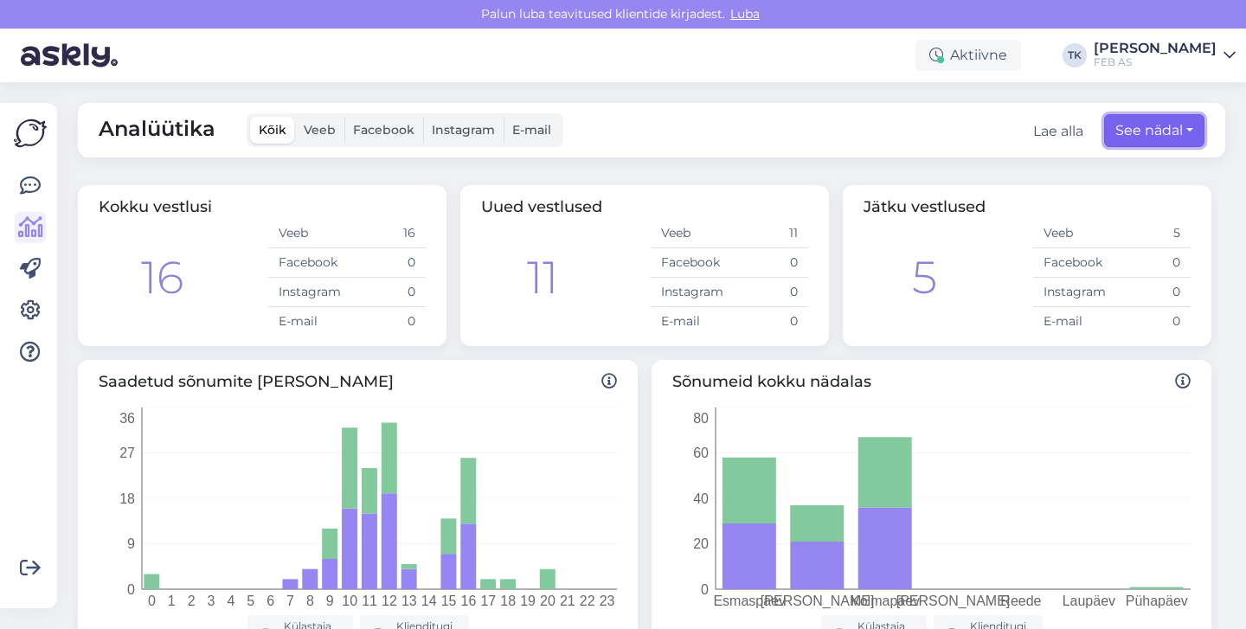
click at [1168, 136] on button "See nädal" at bounding box center [1154, 130] width 100 height 33
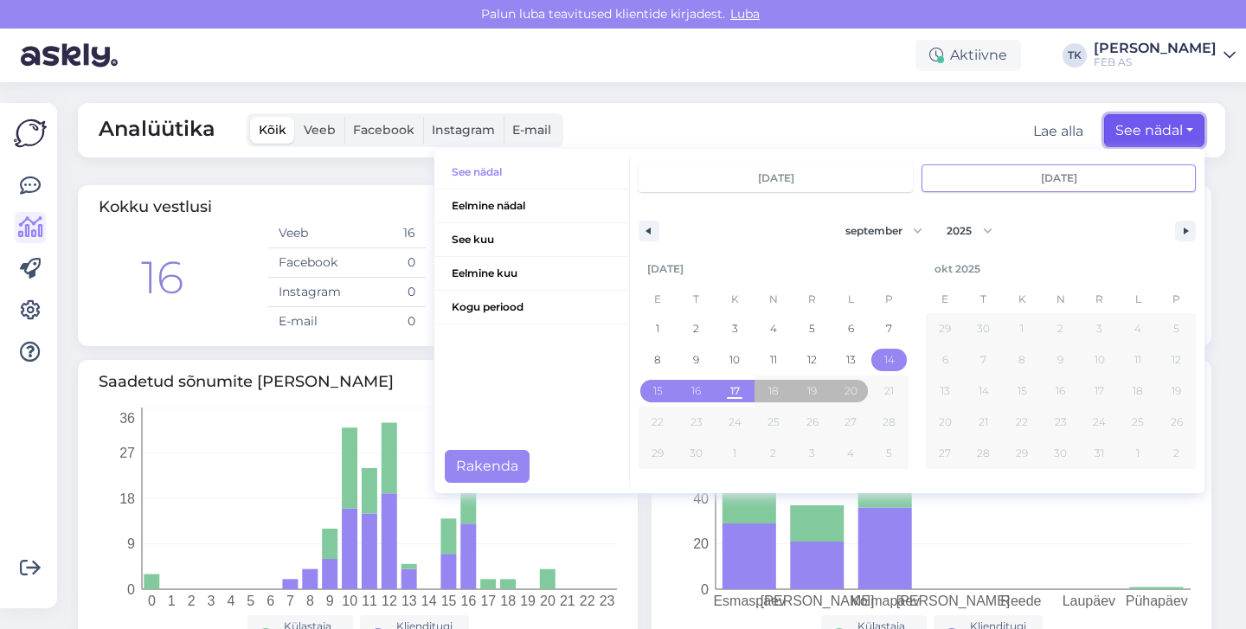
click at [1168, 136] on button "See nädal" at bounding box center [1154, 130] width 100 height 33
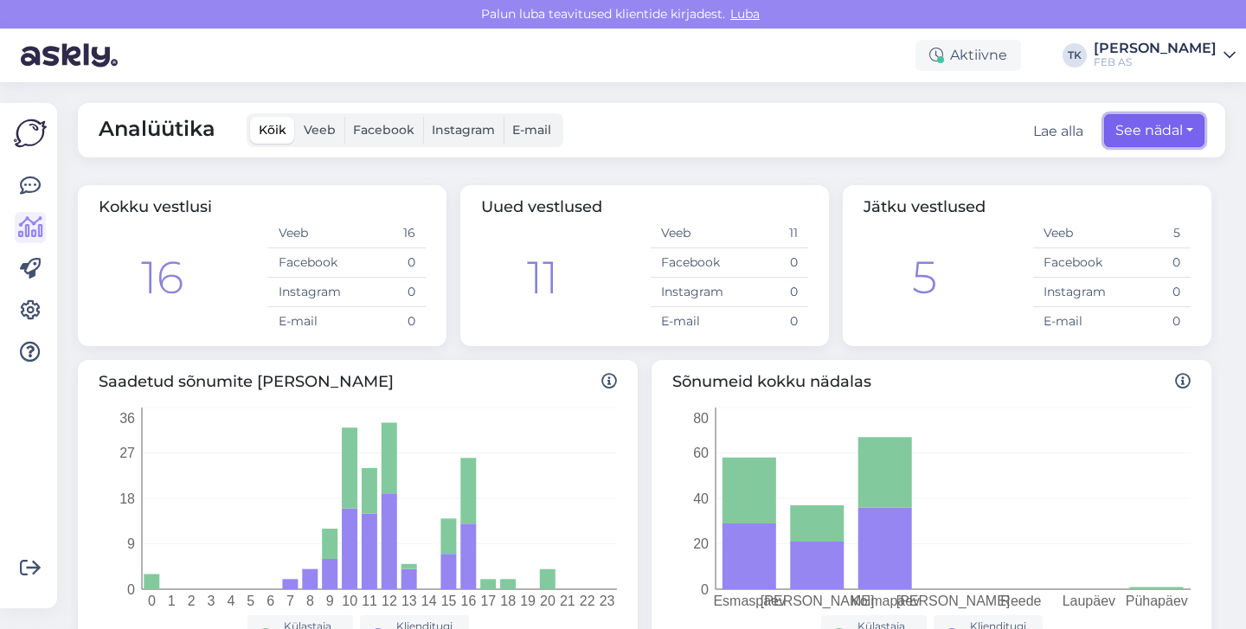
click at [1169, 126] on button "See nädal" at bounding box center [1154, 130] width 100 height 33
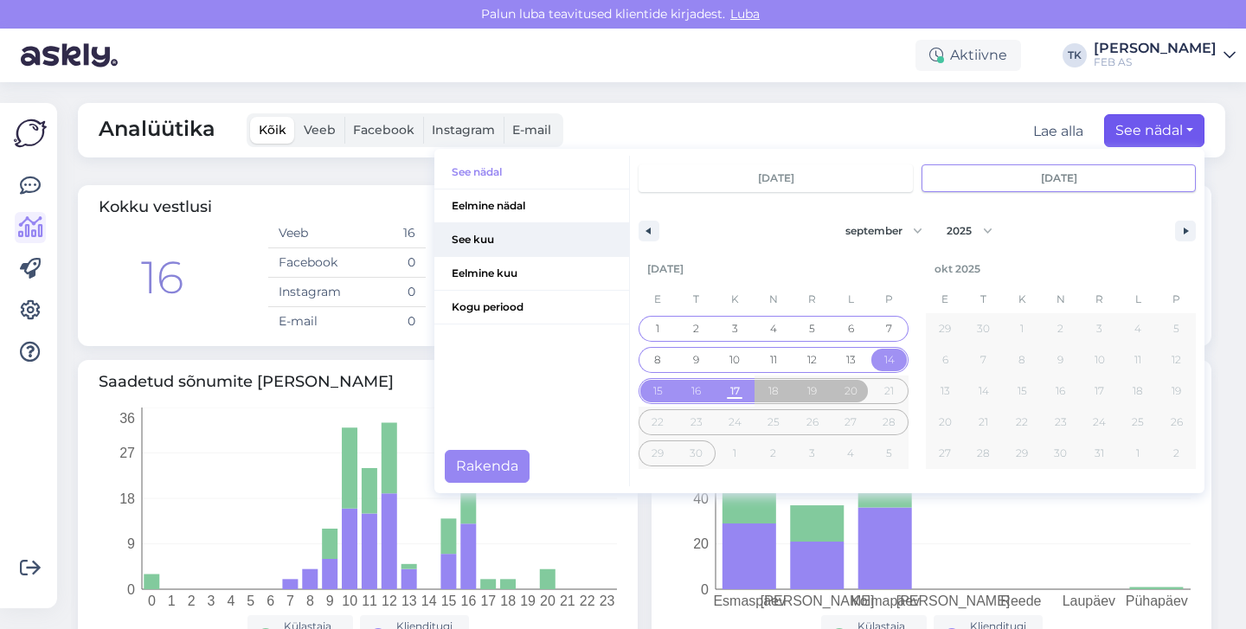
click at [505, 234] on span "See kuu" at bounding box center [531, 239] width 195 height 33
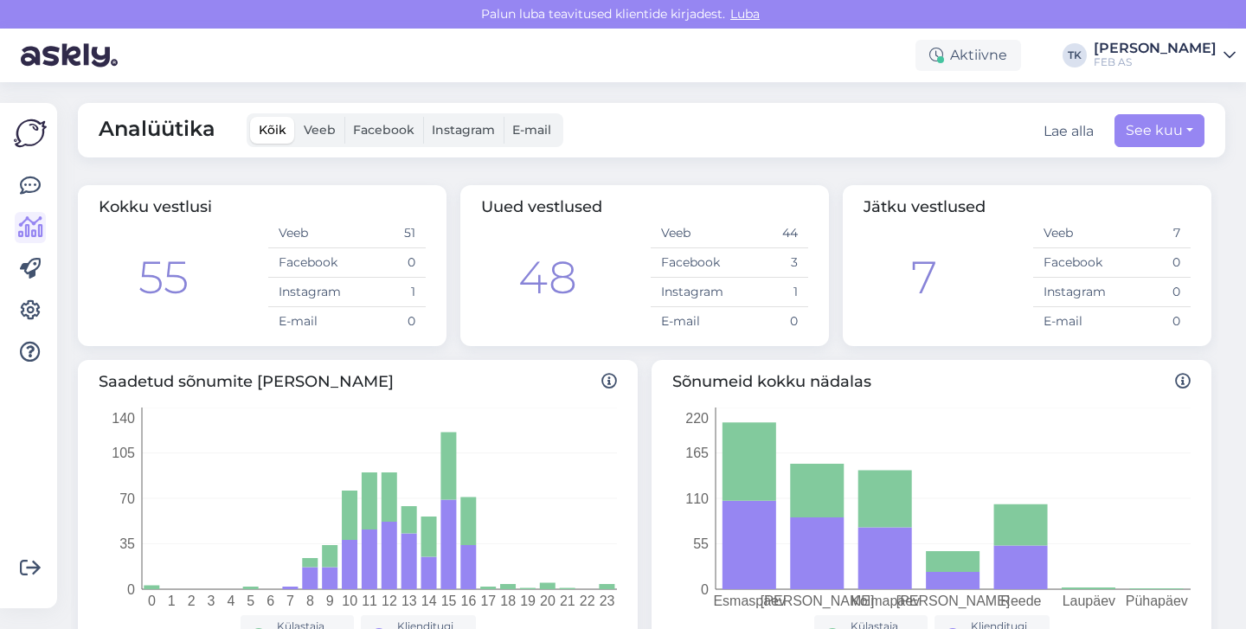
click at [1164, 58] on div "FEB AS" at bounding box center [1154, 62] width 123 height 14
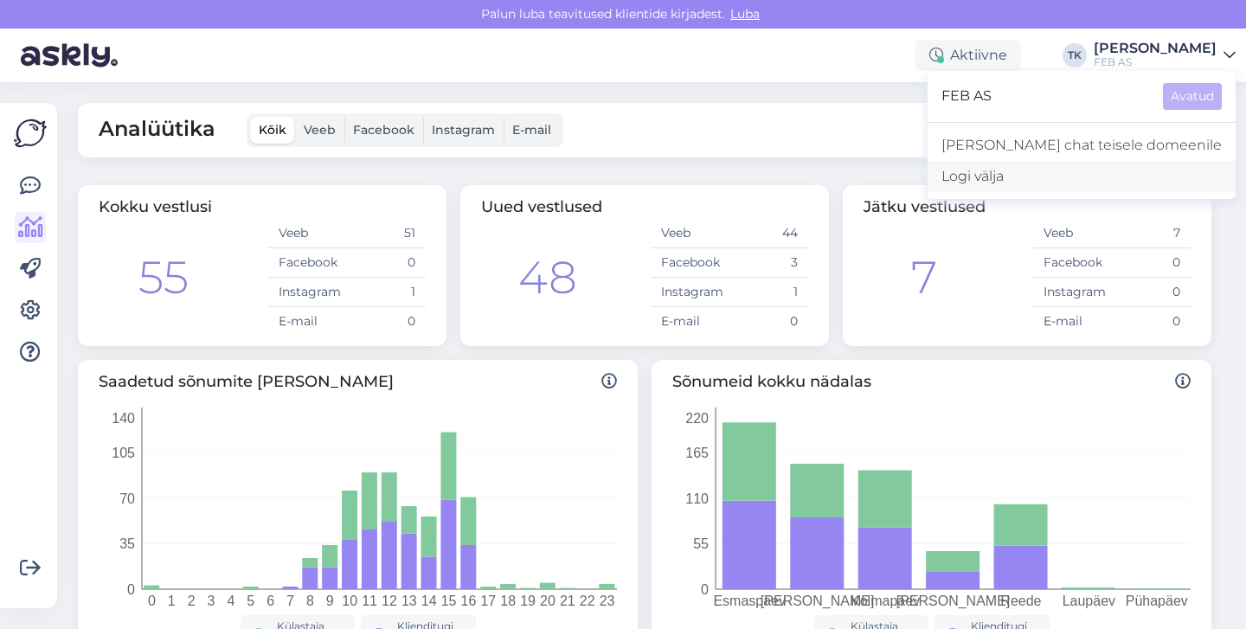
click at [1126, 180] on div "Logi välja" at bounding box center [1081, 176] width 308 height 31
